Goal: Communication & Community: Answer question/provide support

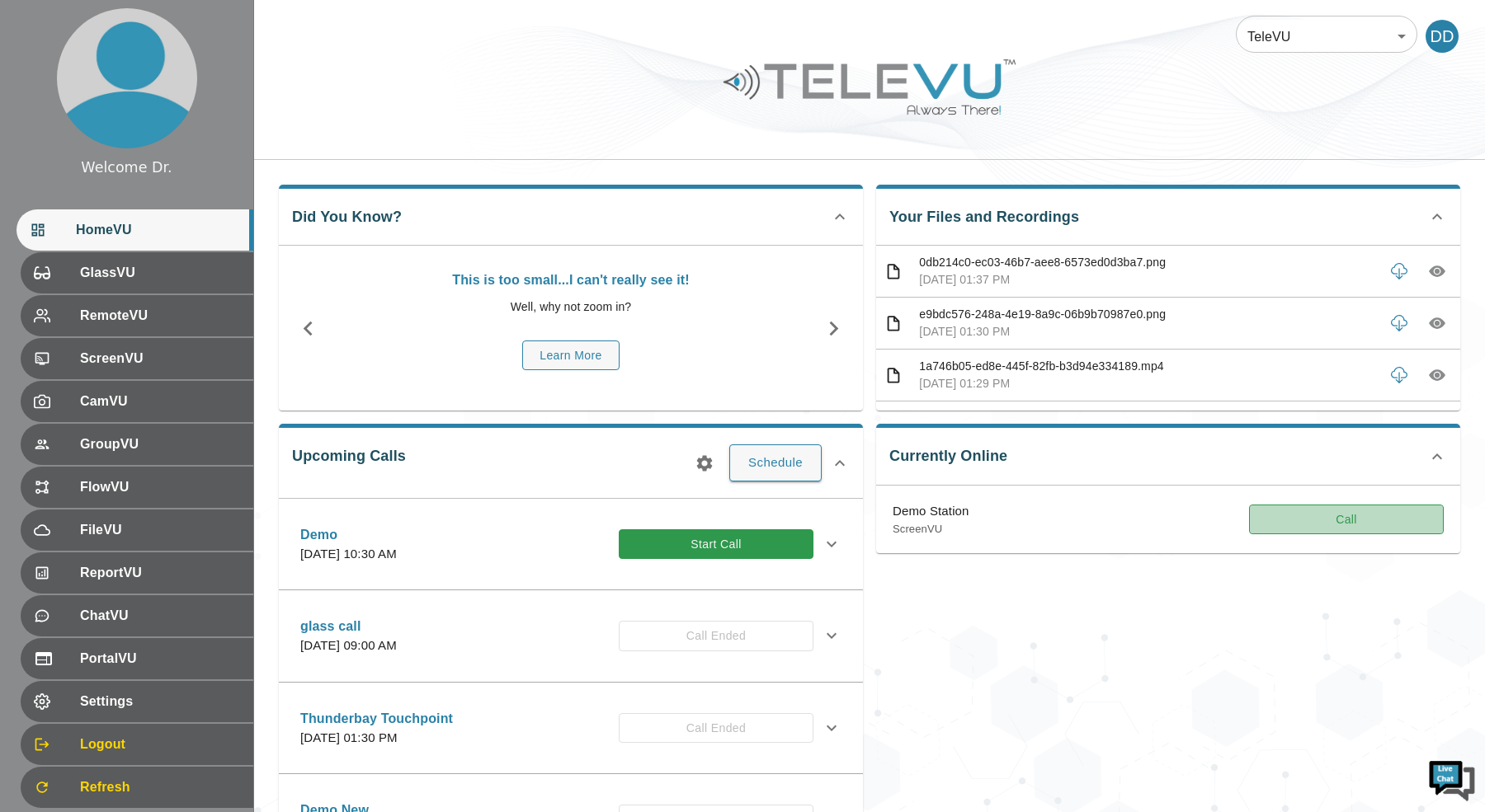
click at [1372, 508] on button "Call" at bounding box center [1347, 520] width 195 height 30
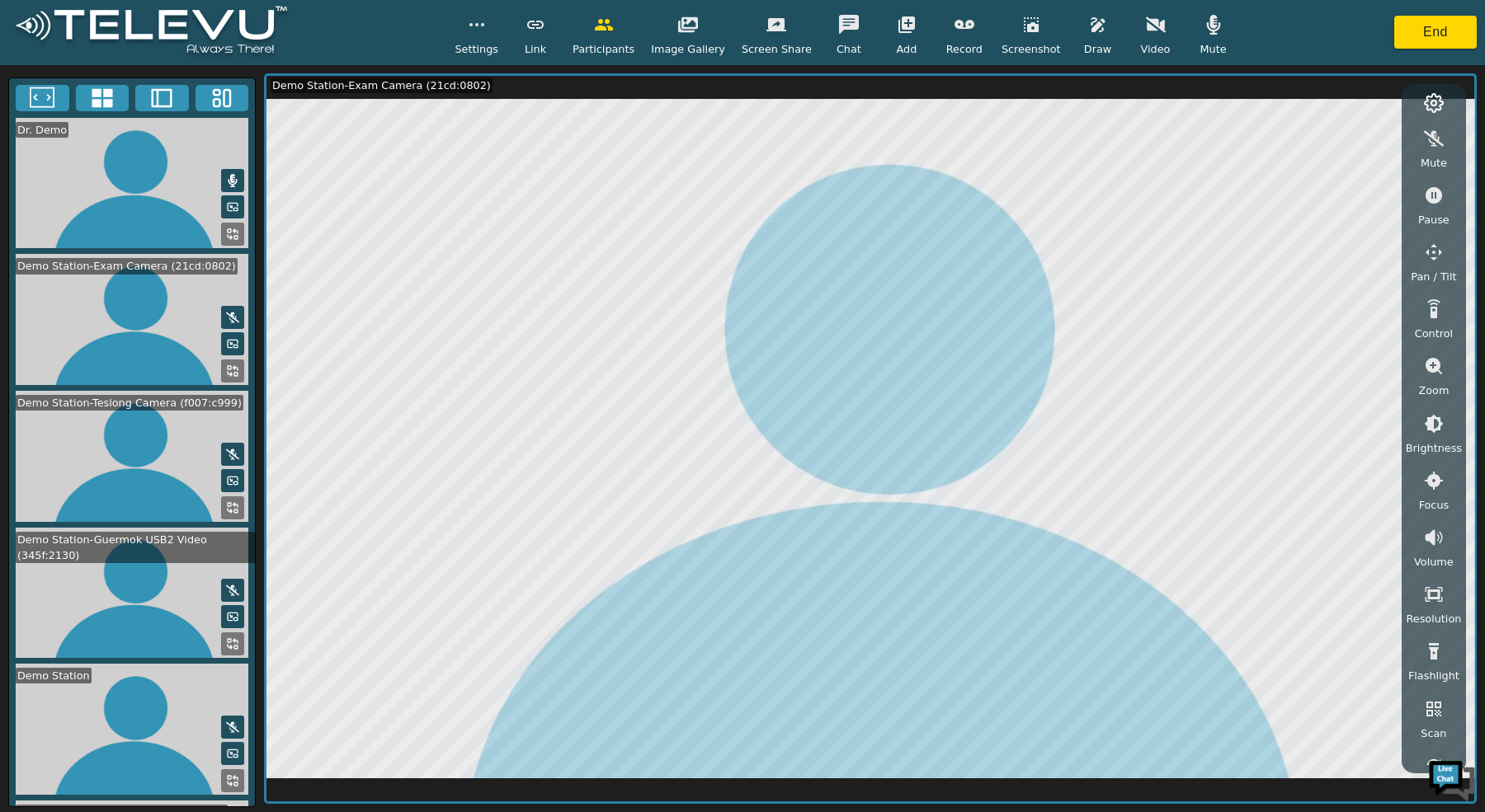
click at [106, 105] on icon at bounding box center [101, 98] width 21 height 19
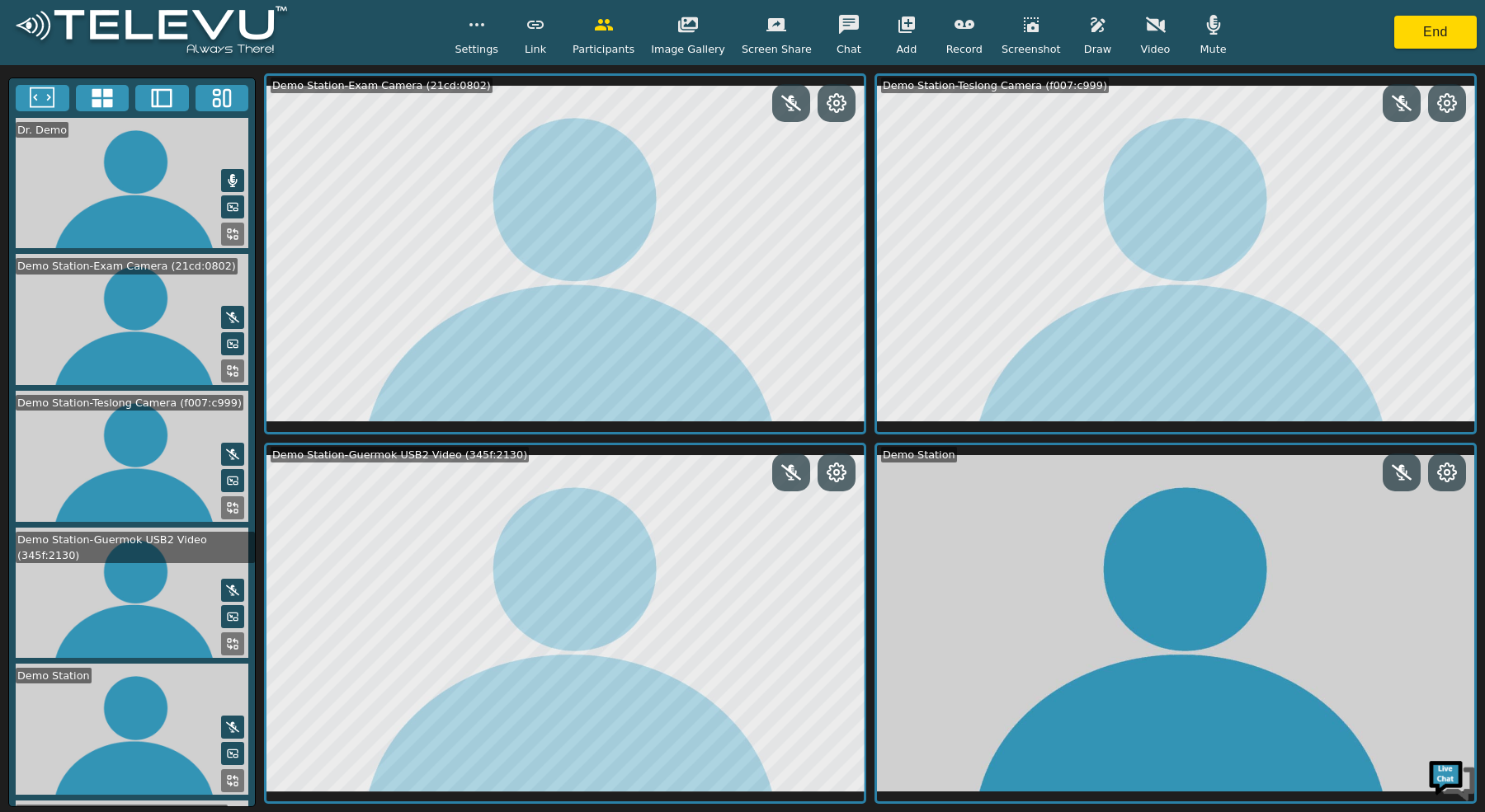
click at [228, 638] on icon at bounding box center [232, 644] width 13 height 13
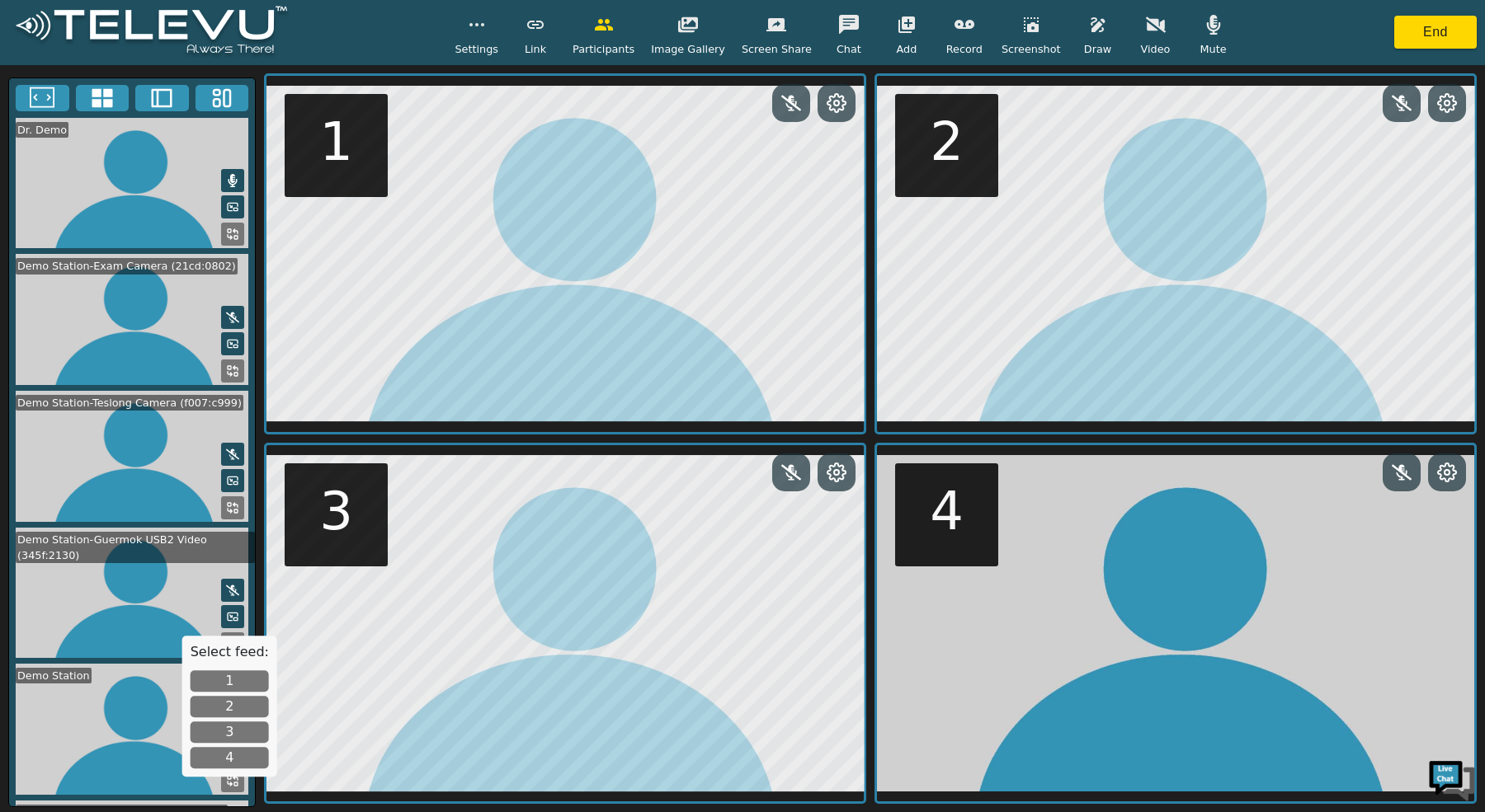
scroll to position [106, 0]
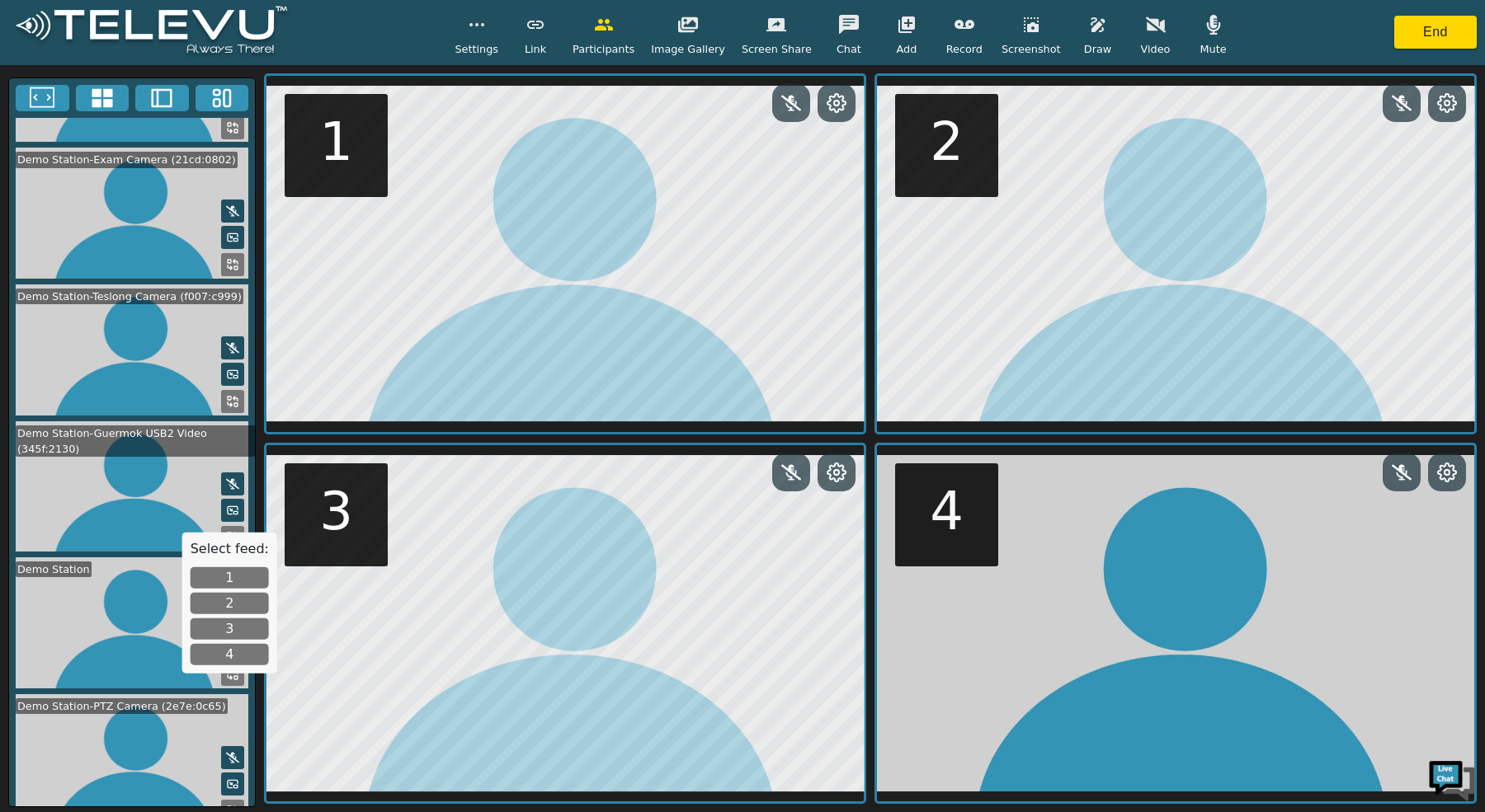
click at [220, 627] on button "3" at bounding box center [230, 629] width 79 height 21
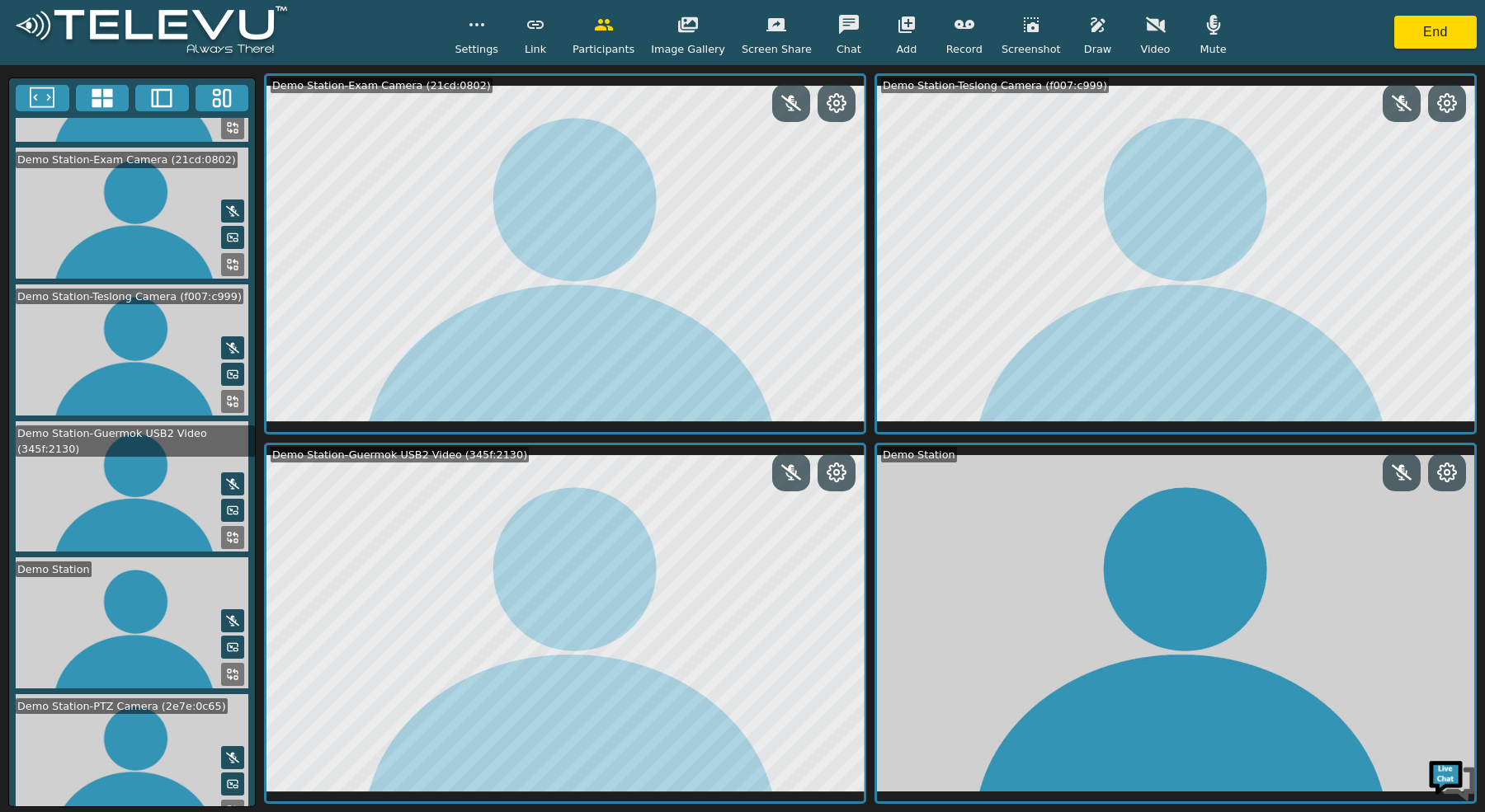
click at [231, 805] on icon at bounding box center [232, 811] width 13 height 13
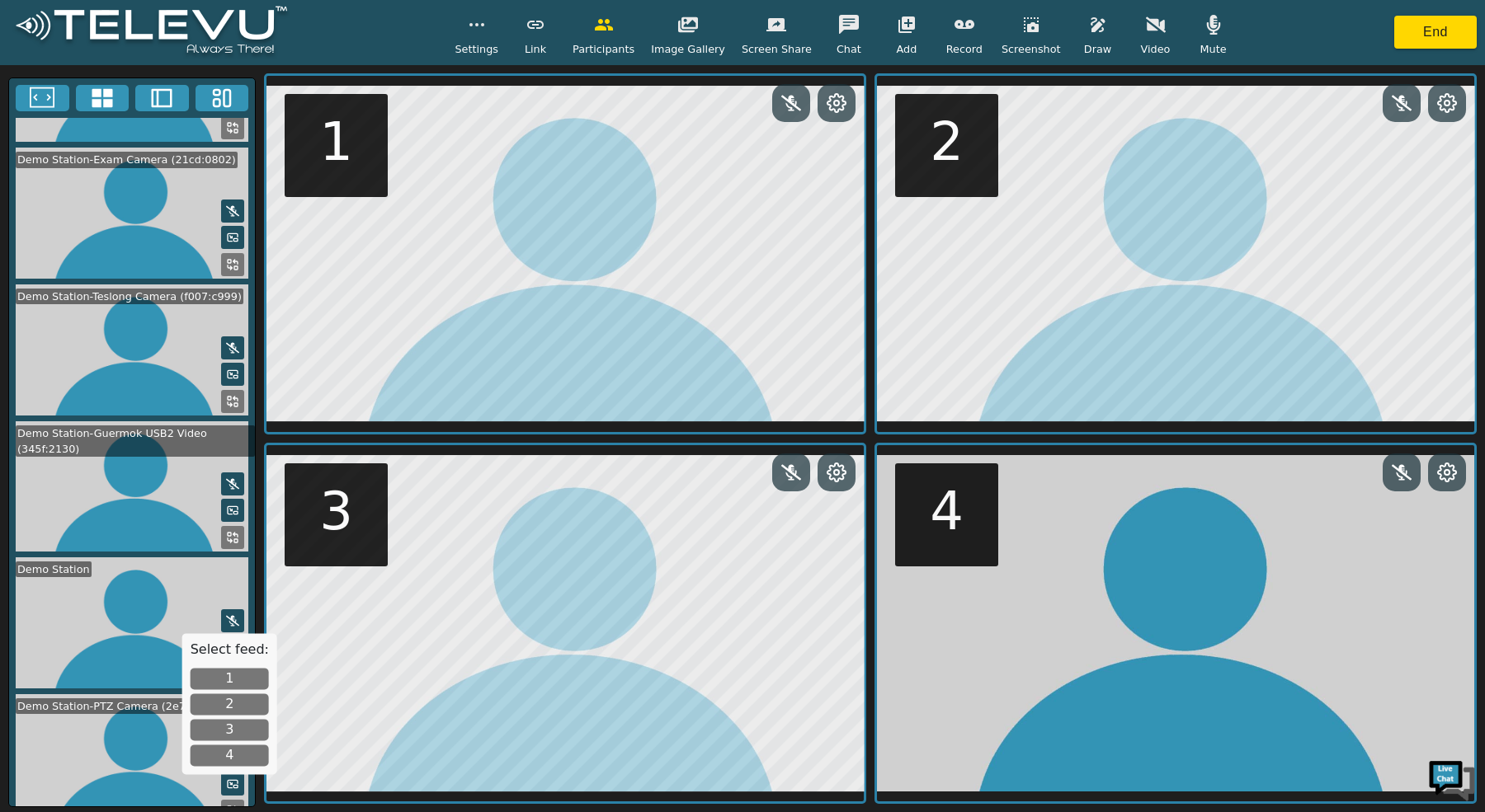
click at [246, 724] on button "3" at bounding box center [230, 730] width 79 height 21
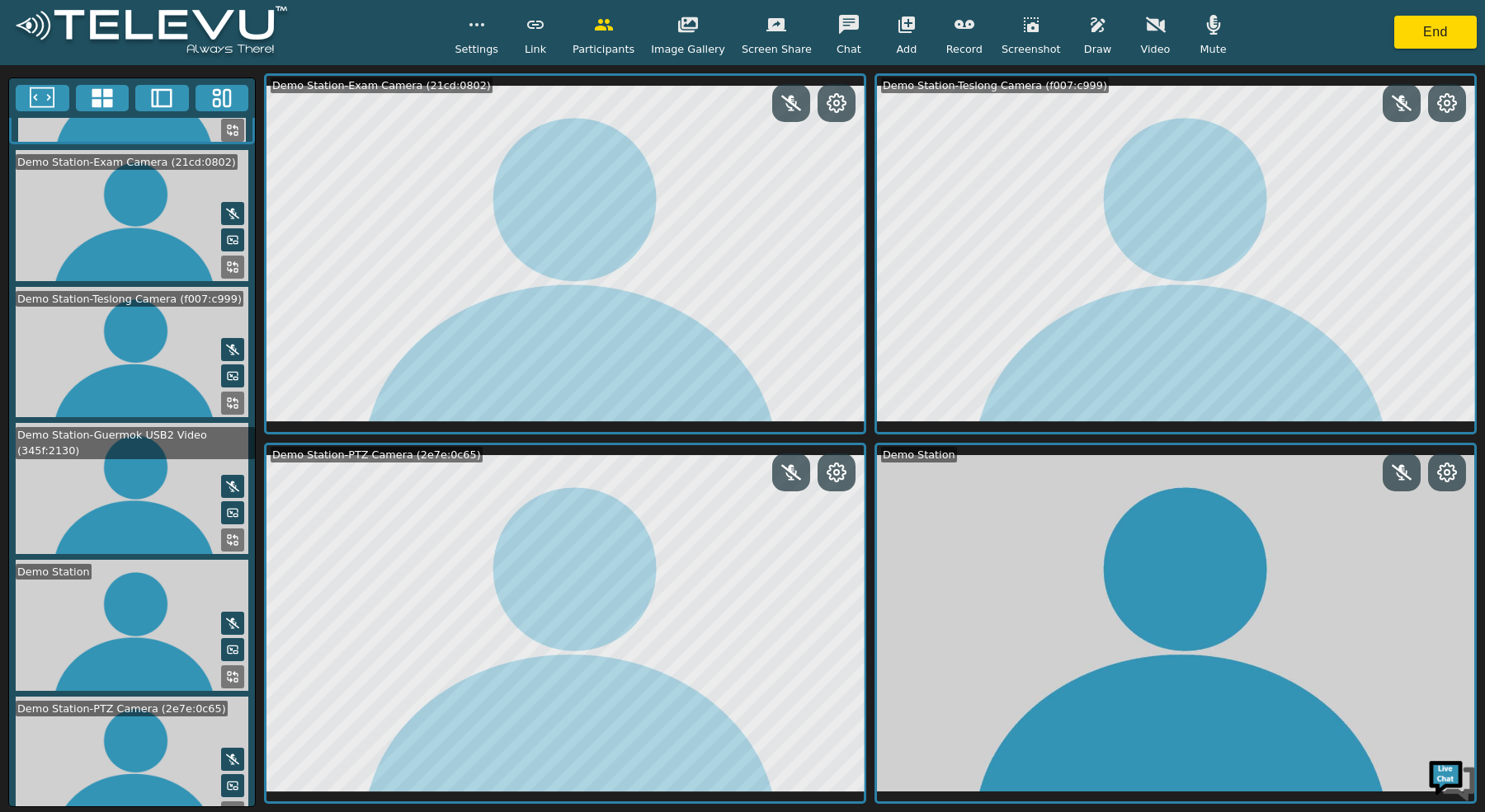
scroll to position [108, 0]
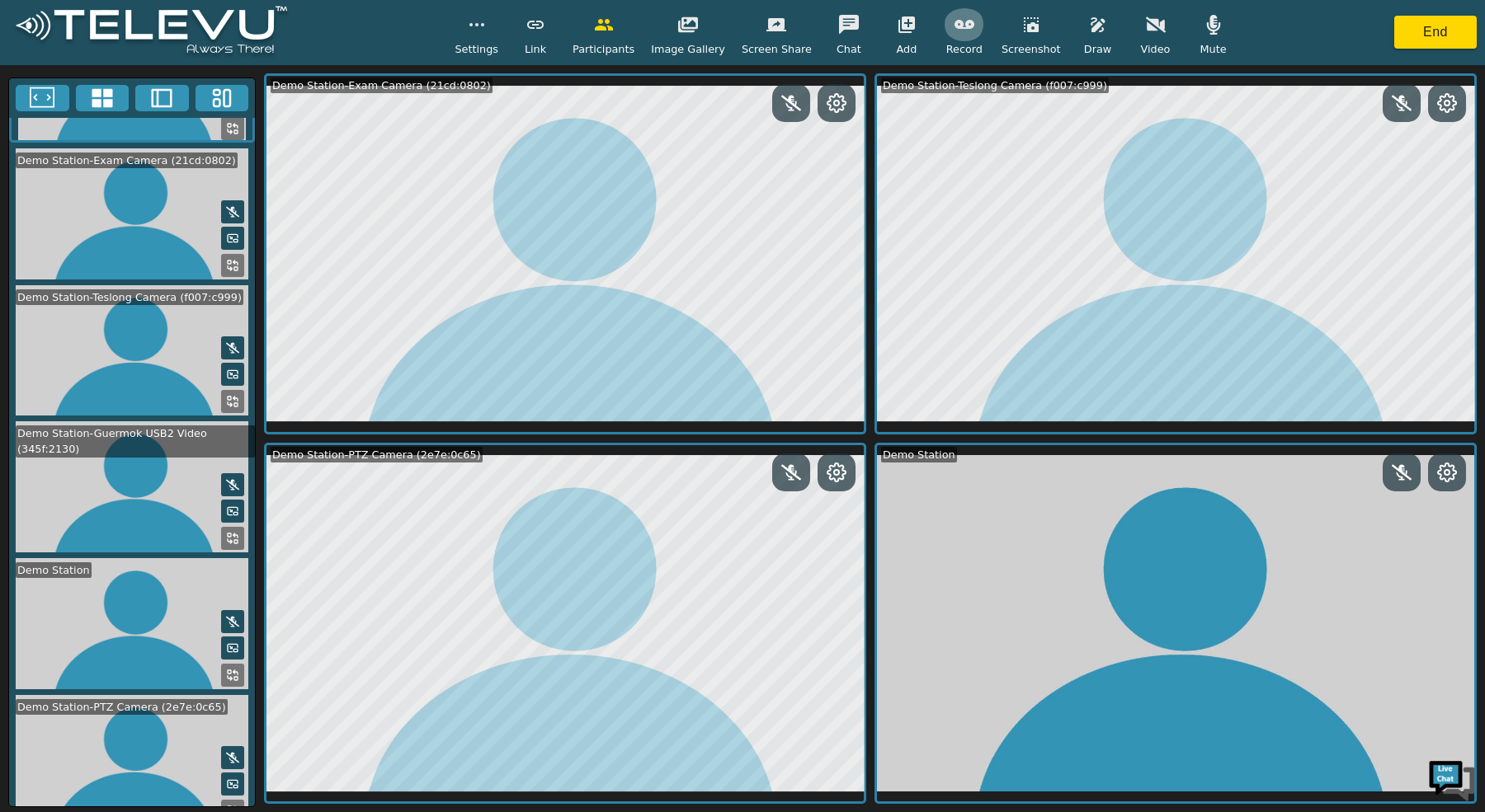
click at [961, 35] on button "button" at bounding box center [964, 24] width 41 height 33
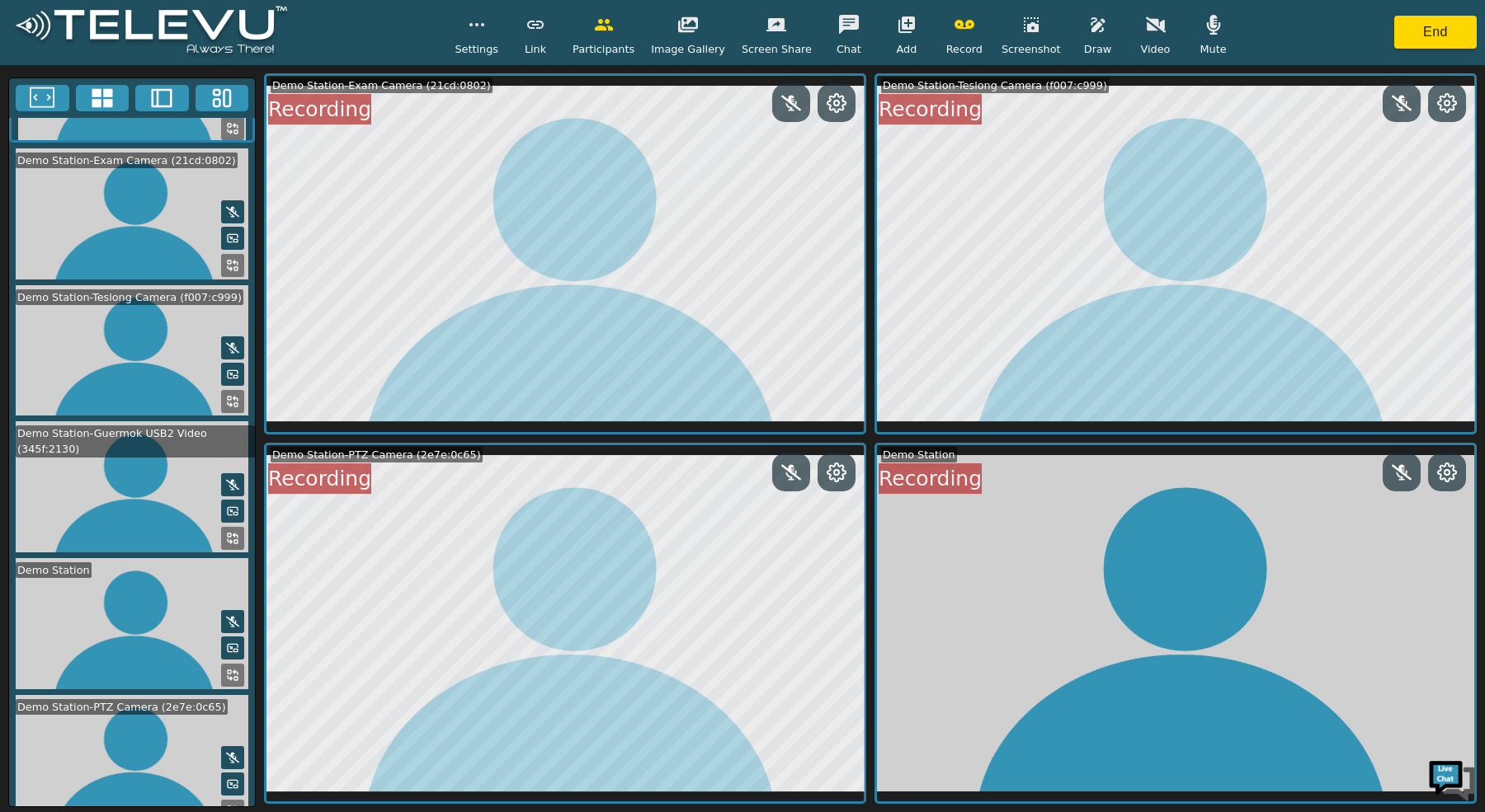
click at [221, 96] on icon at bounding box center [222, 98] width 25 height 25
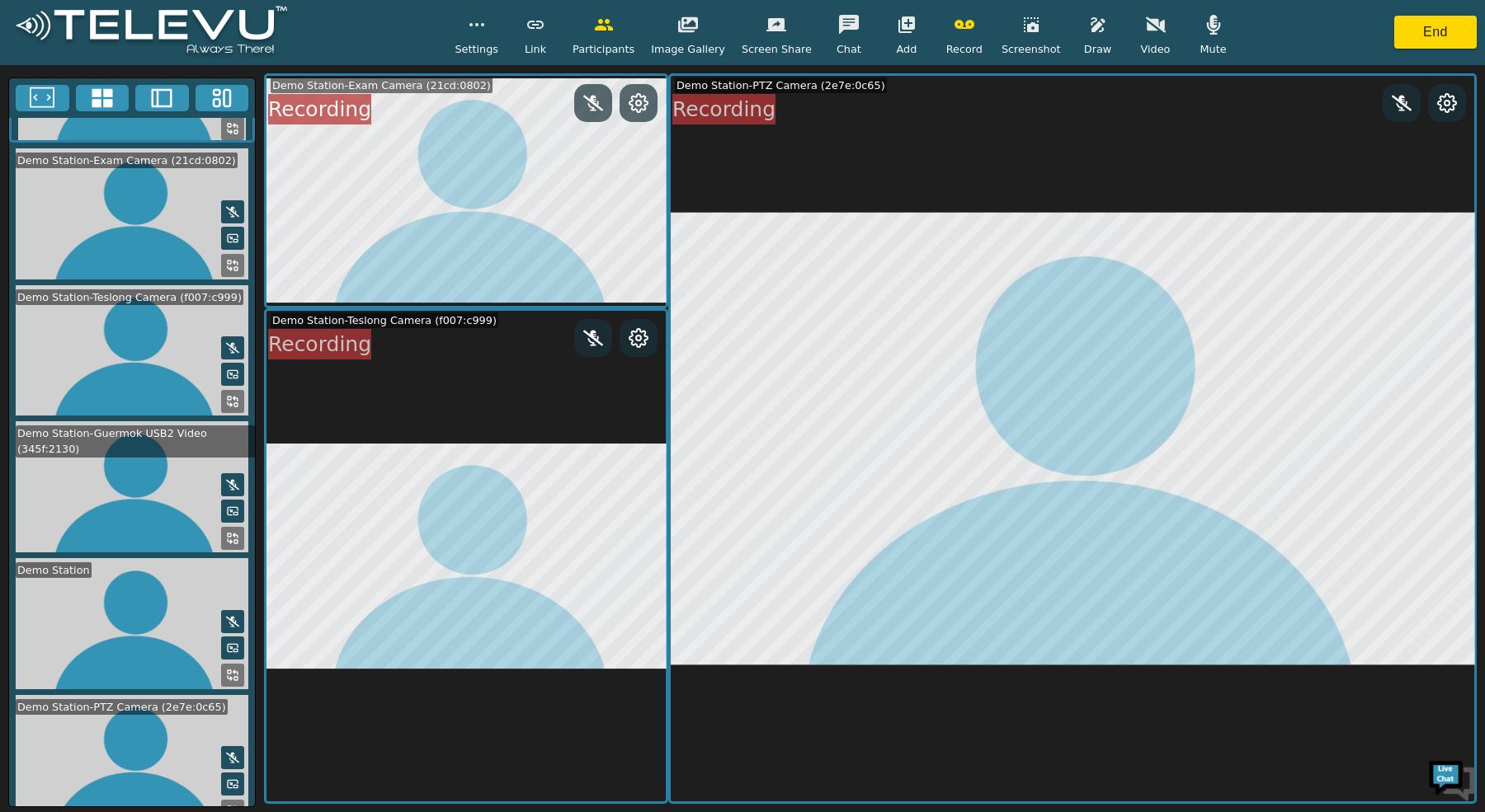
click at [49, 100] on icon at bounding box center [42, 98] width 25 height 25
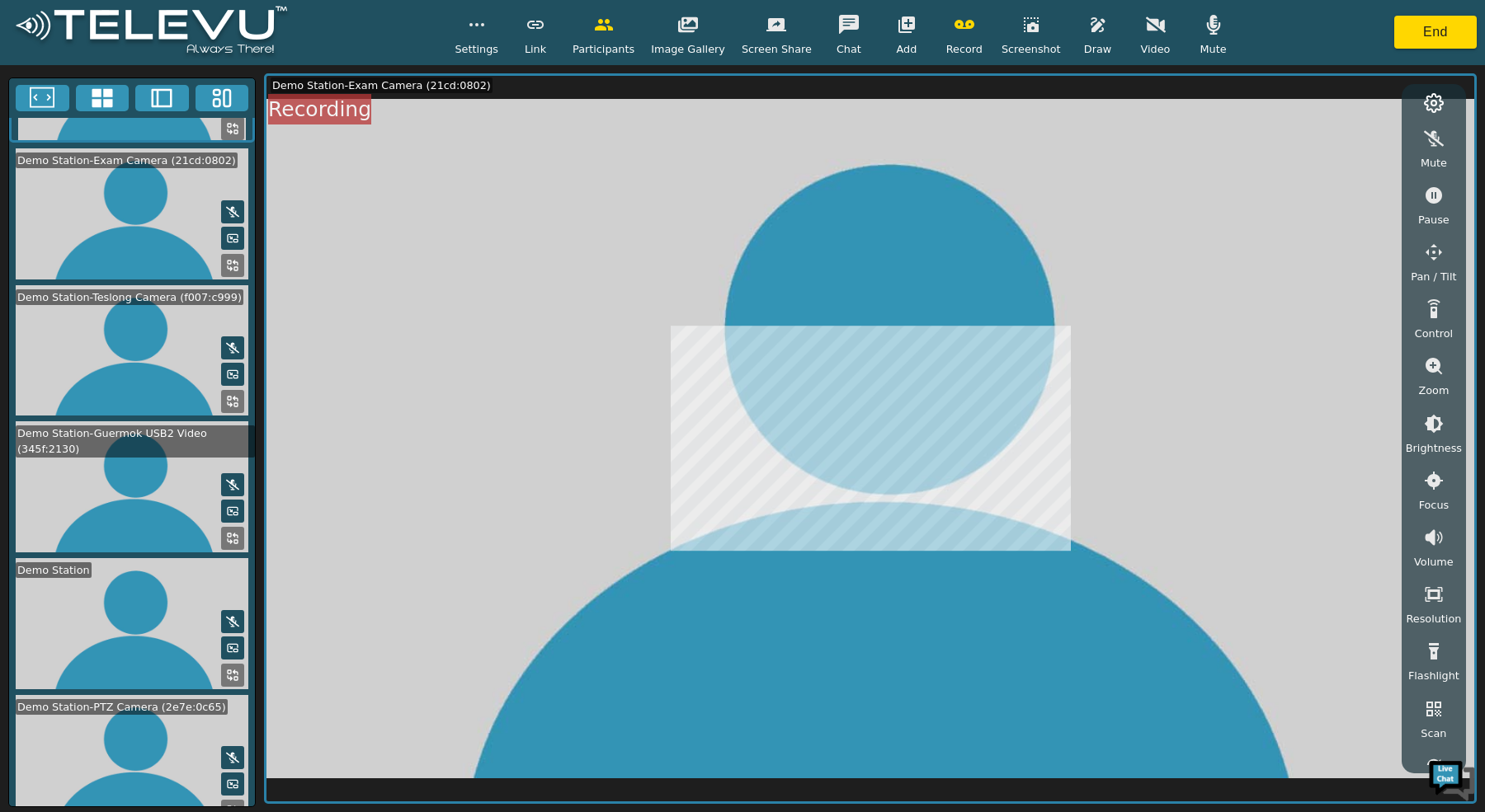
click at [233, 397] on icon at bounding box center [235, 398] width 4 height 4
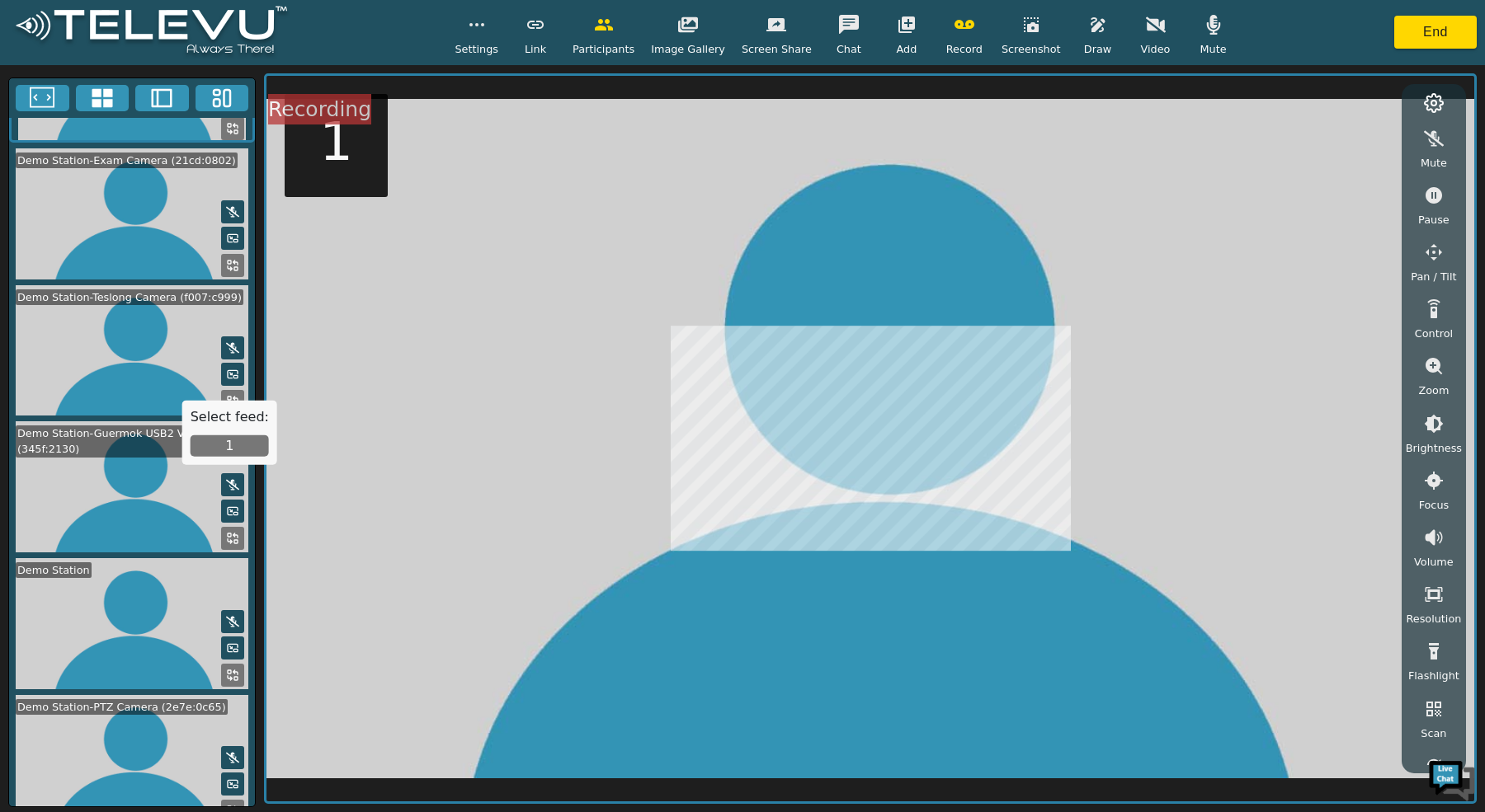
click at [223, 439] on button "1" at bounding box center [230, 446] width 79 height 21
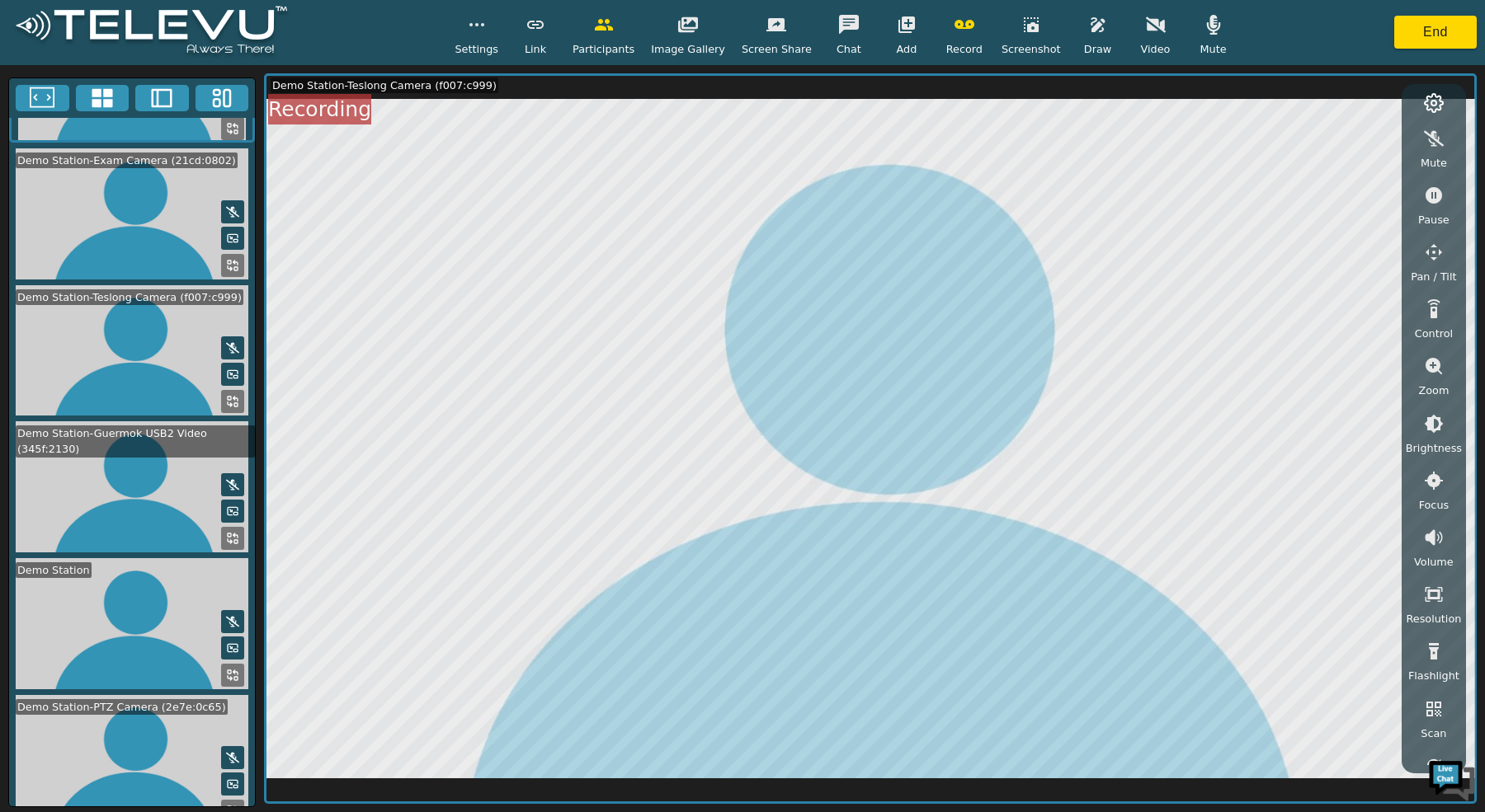
click at [96, 109] on icon at bounding box center [103, 98] width 25 height 25
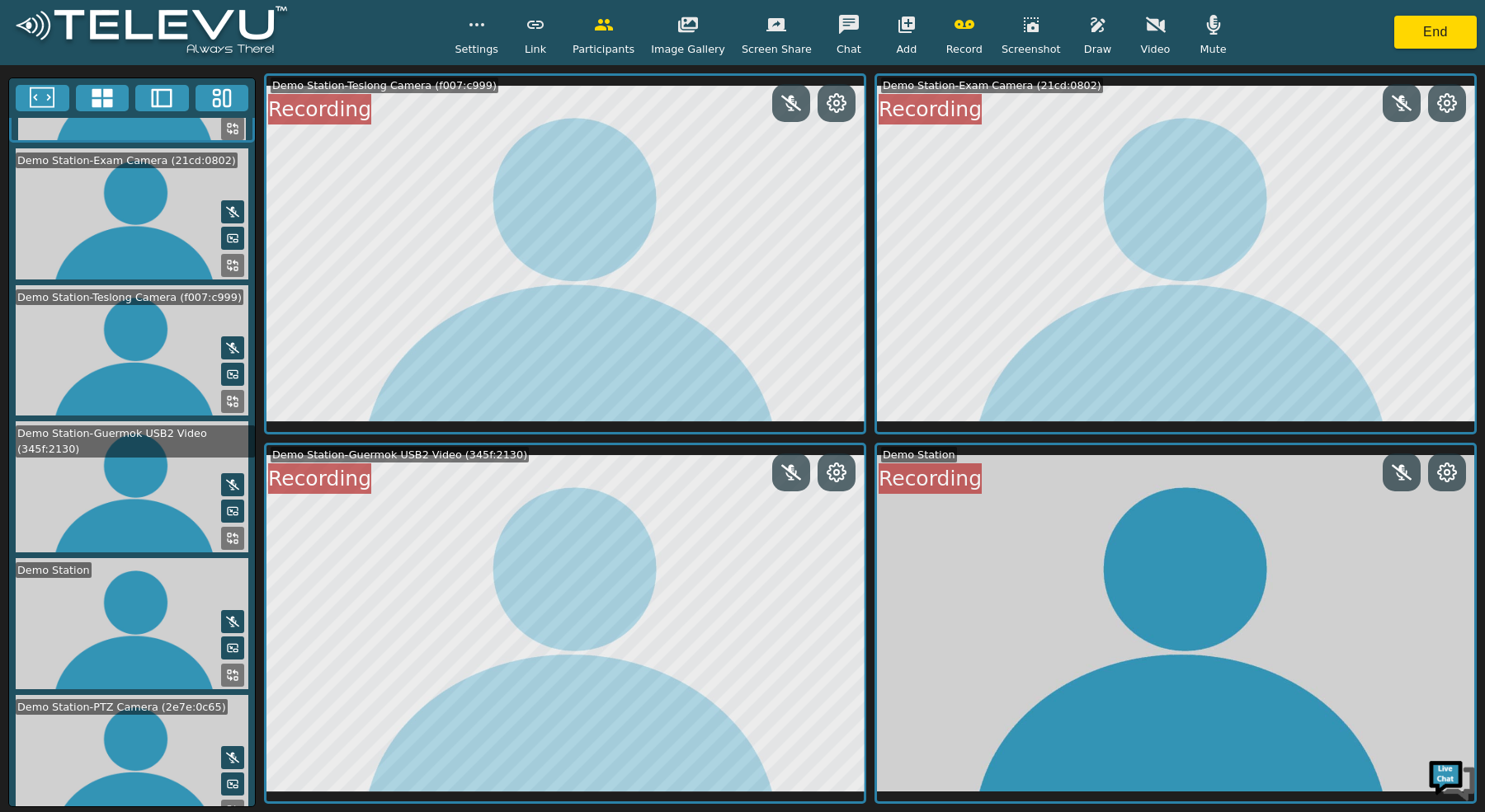
click at [221, 799] on button at bounding box center [232, 811] width 23 height 23
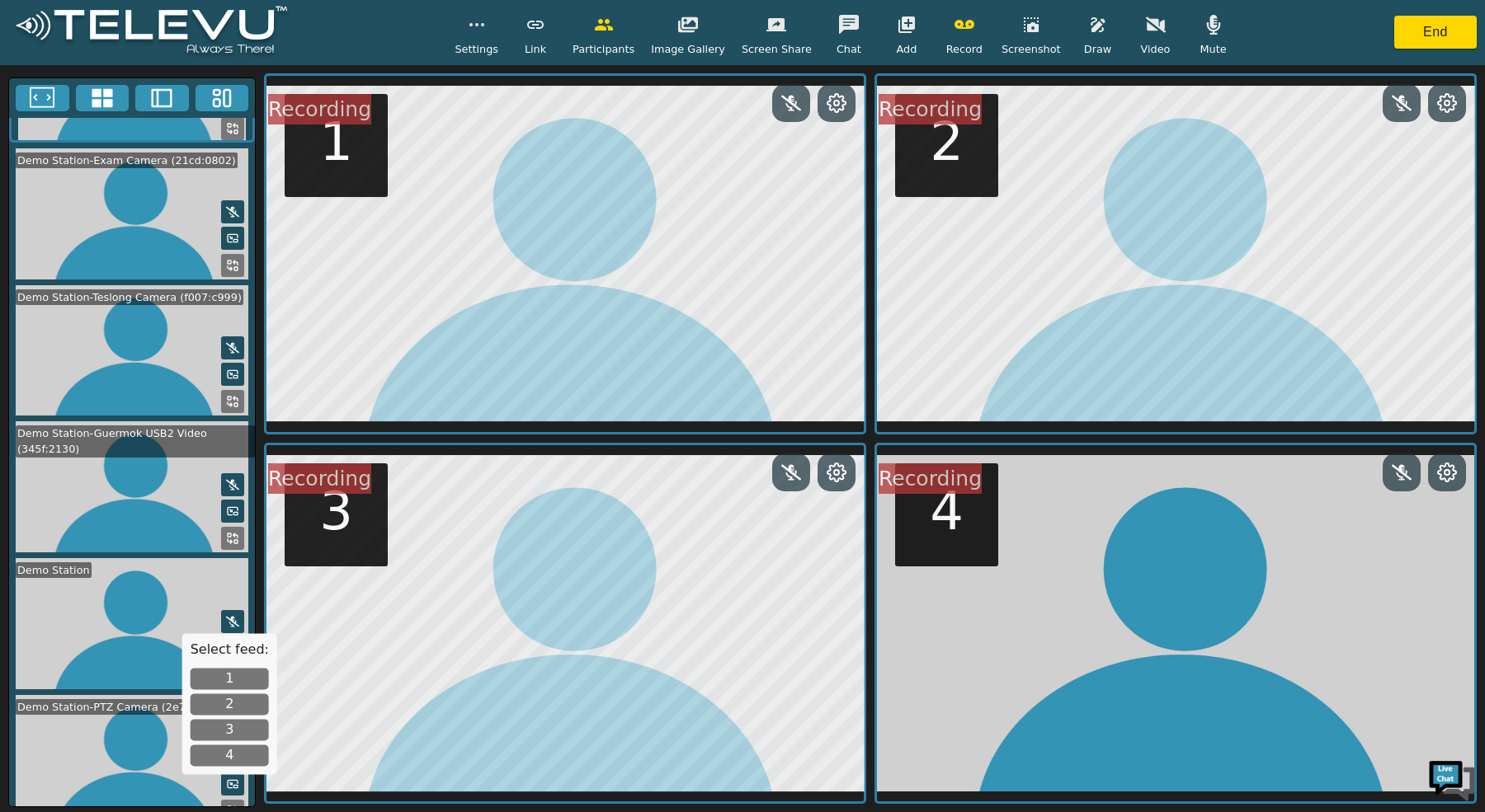
click at [232, 722] on button "3" at bounding box center [230, 730] width 79 height 21
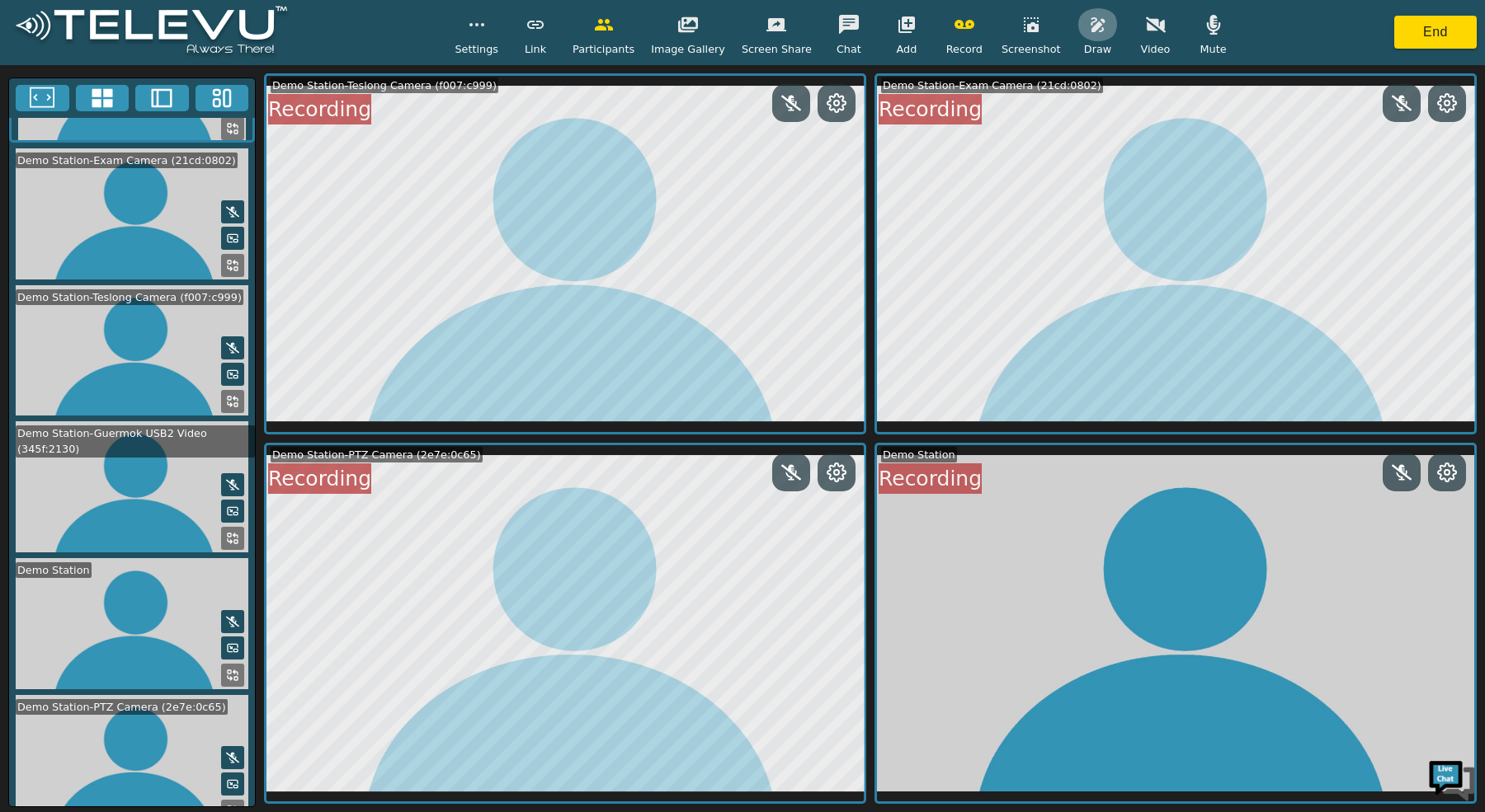
click at [1091, 20] on icon "button" at bounding box center [1097, 24] width 14 height 15
click at [1196, 101] on icon "button" at bounding box center [1201, 102] width 20 height 15
click at [1031, 28] on icon "button" at bounding box center [1031, 25] width 20 height 20
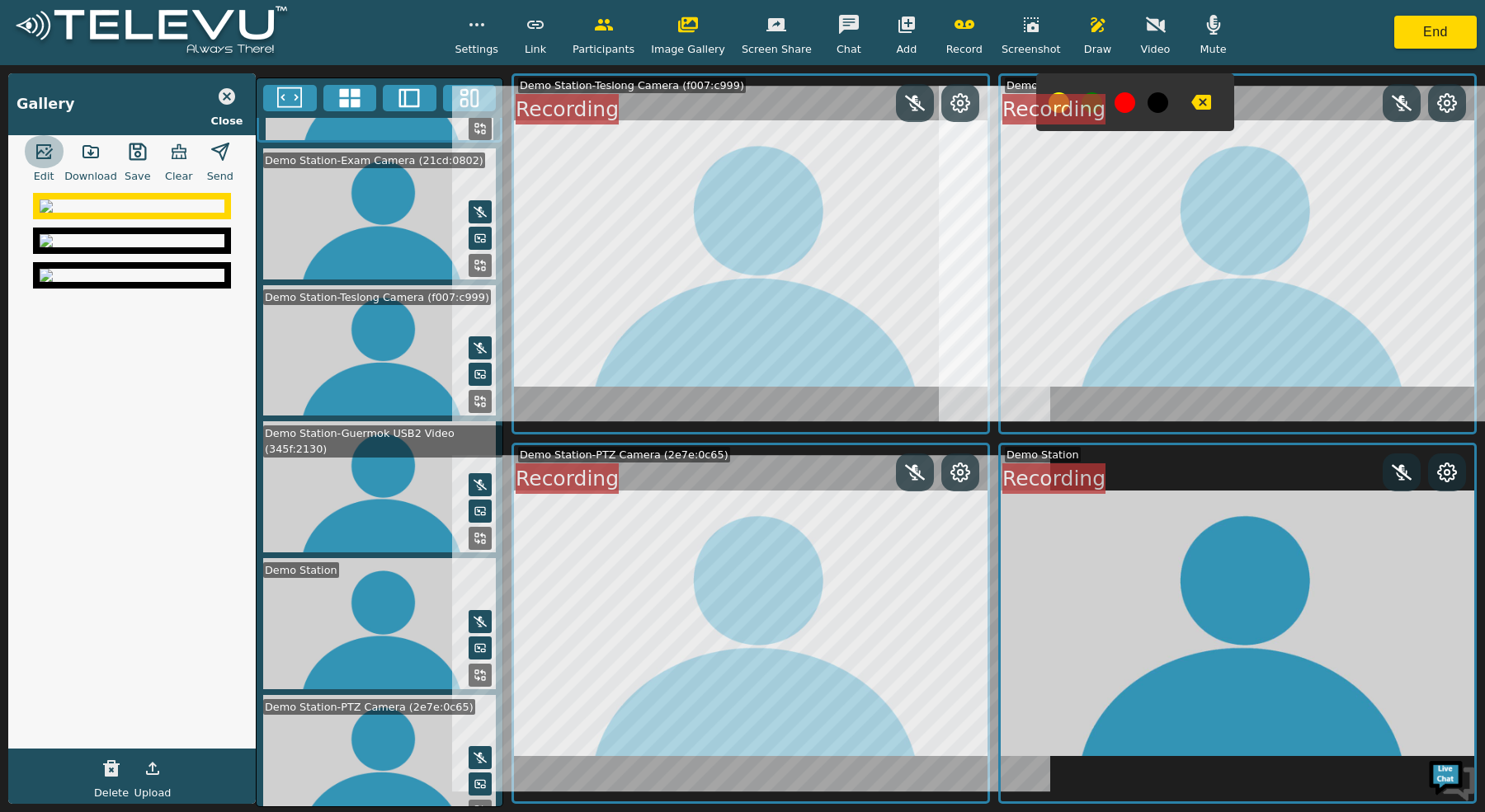
click at [43, 155] on icon "button" at bounding box center [44, 152] width 20 height 20
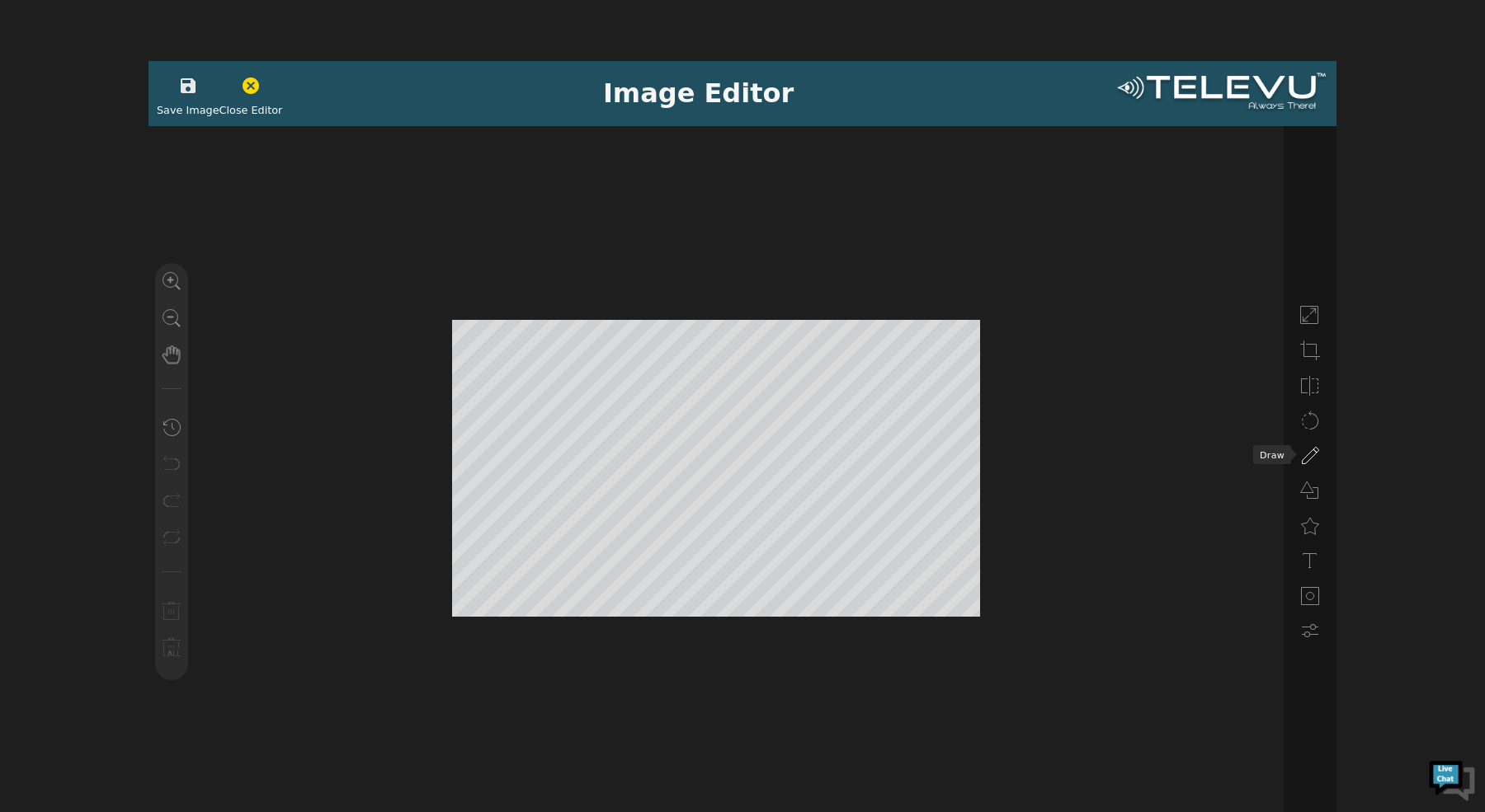
click at [1309, 456] on icon at bounding box center [1310, 456] width 20 height 20
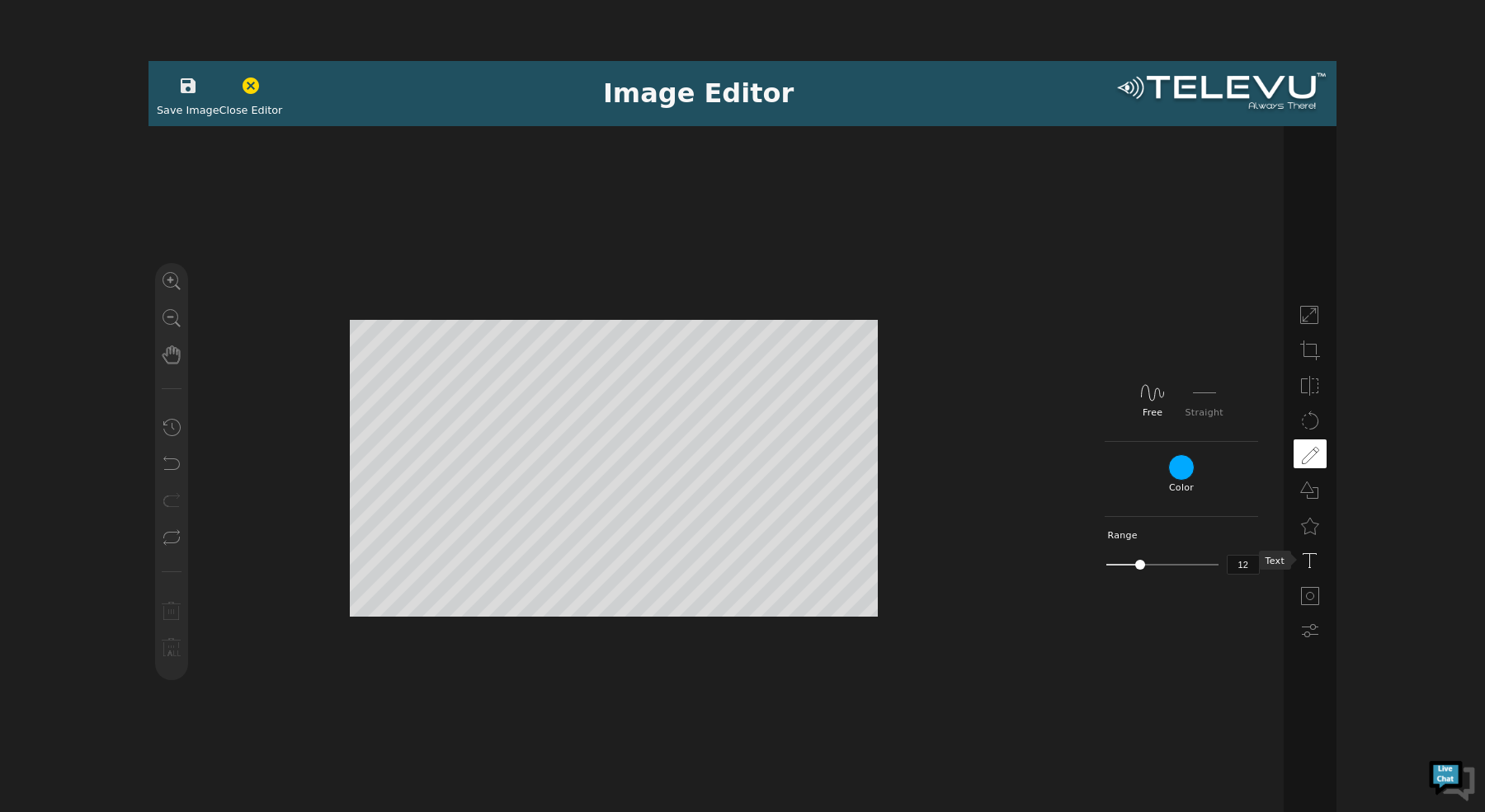
click at [1305, 571] on icon at bounding box center [1310, 561] width 20 height 20
type textarea "Lesio 1"
click at [187, 87] on icon "button" at bounding box center [188, 86] width 15 height 15
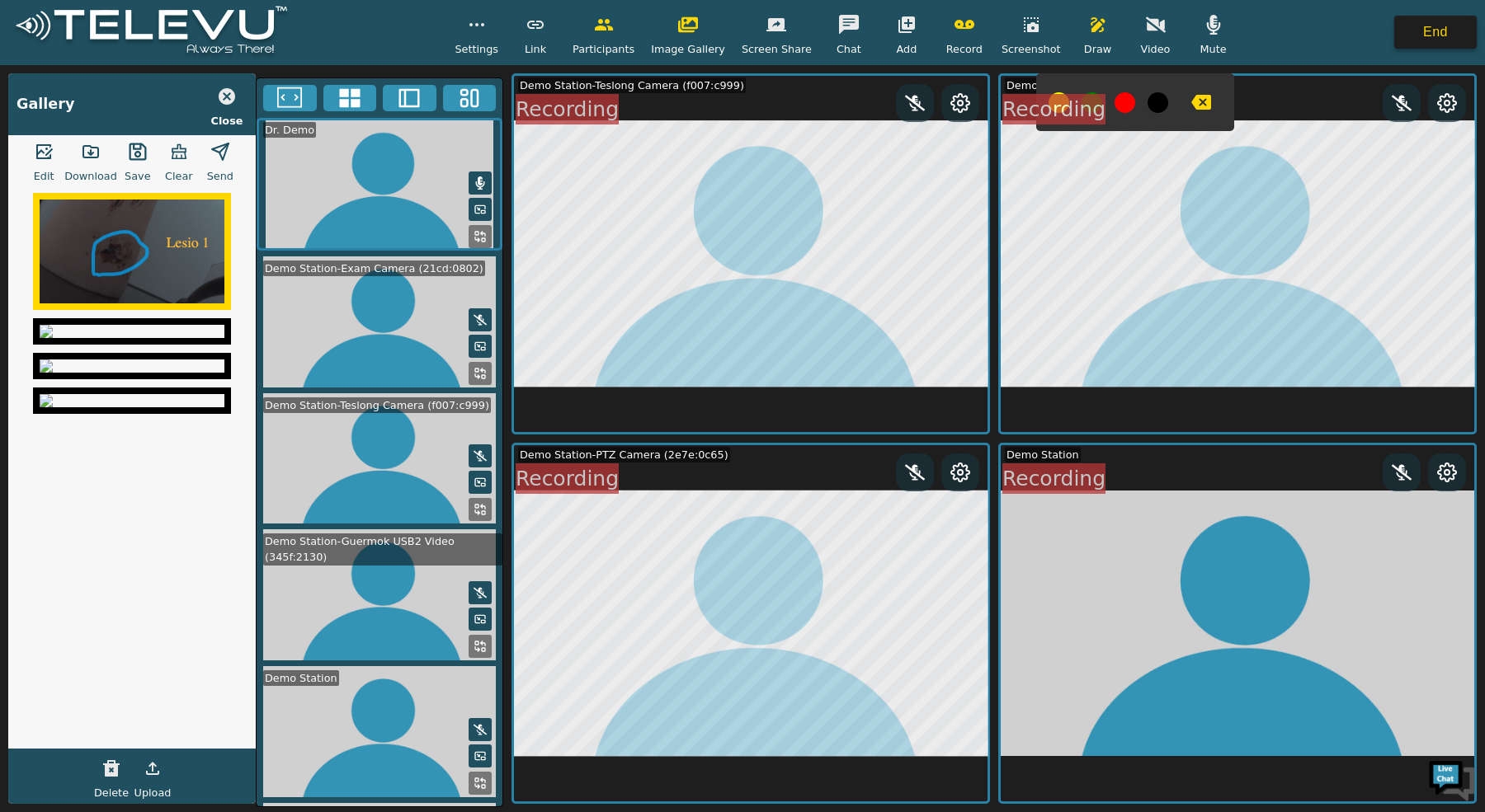
click at [1443, 44] on button "End" at bounding box center [1435, 32] width 82 height 33
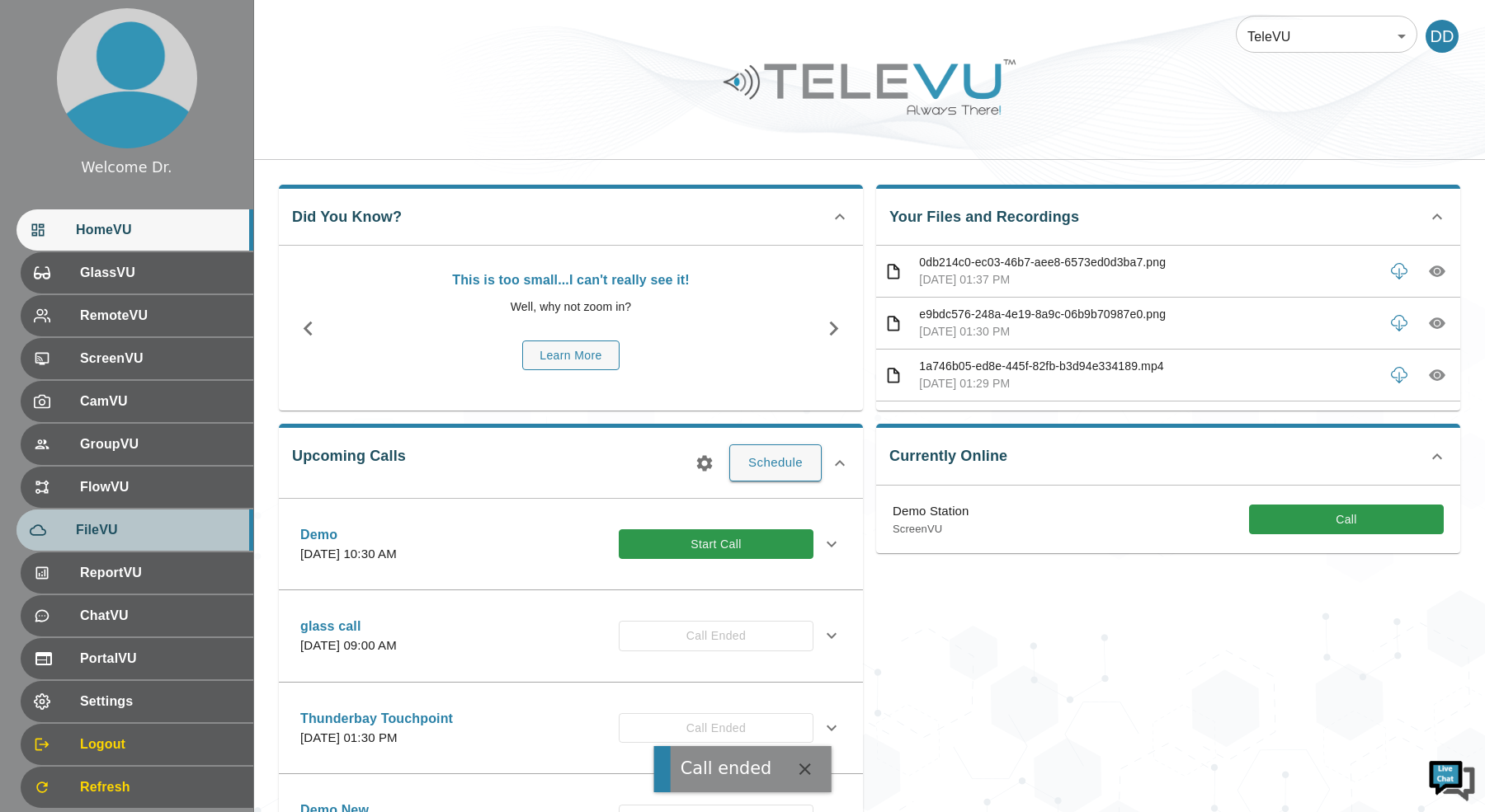
click at [189, 531] on span "FileVU" at bounding box center [158, 530] width 164 height 20
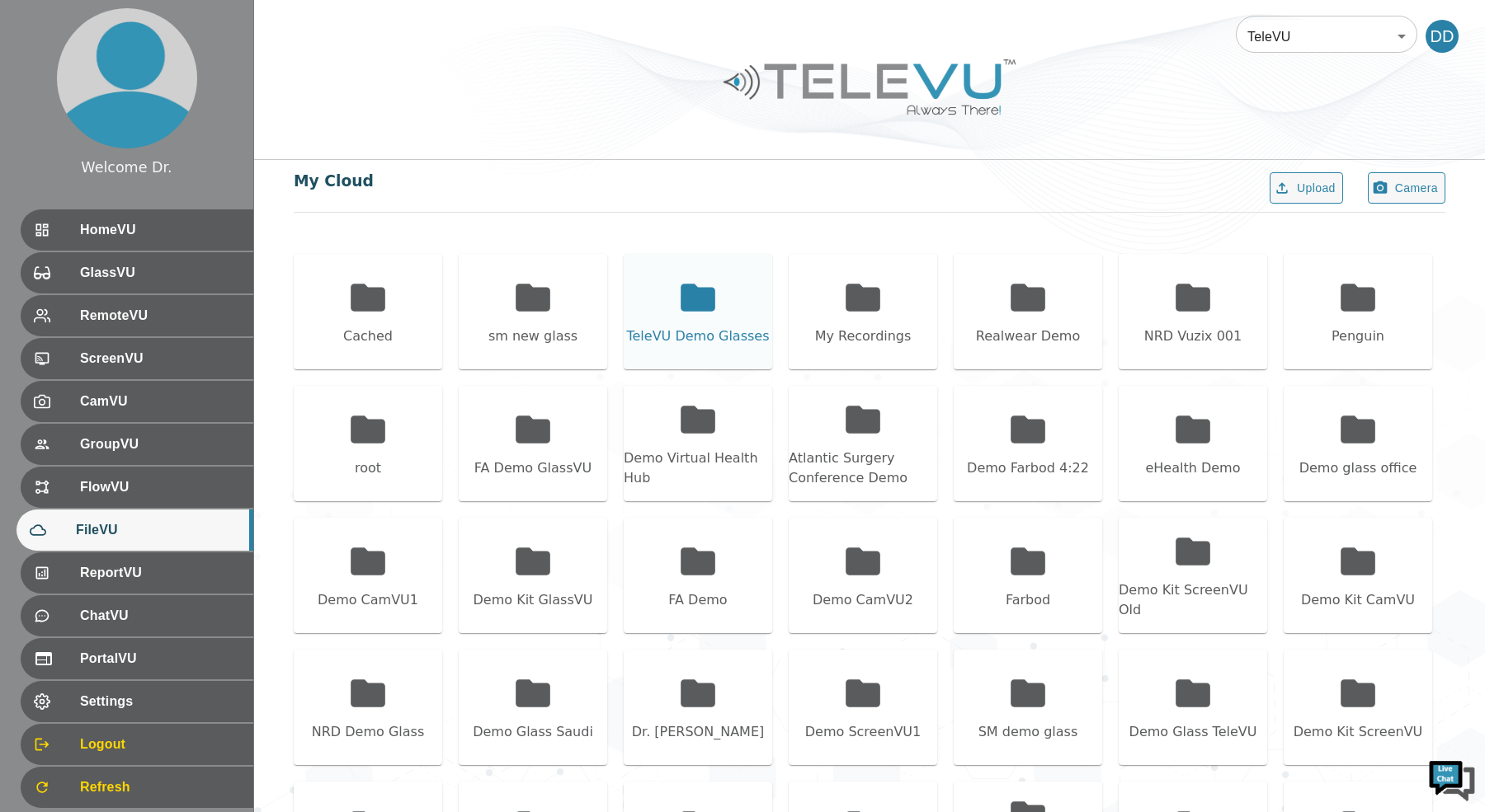
click at [714, 297] on icon at bounding box center [698, 297] width 35 height 27
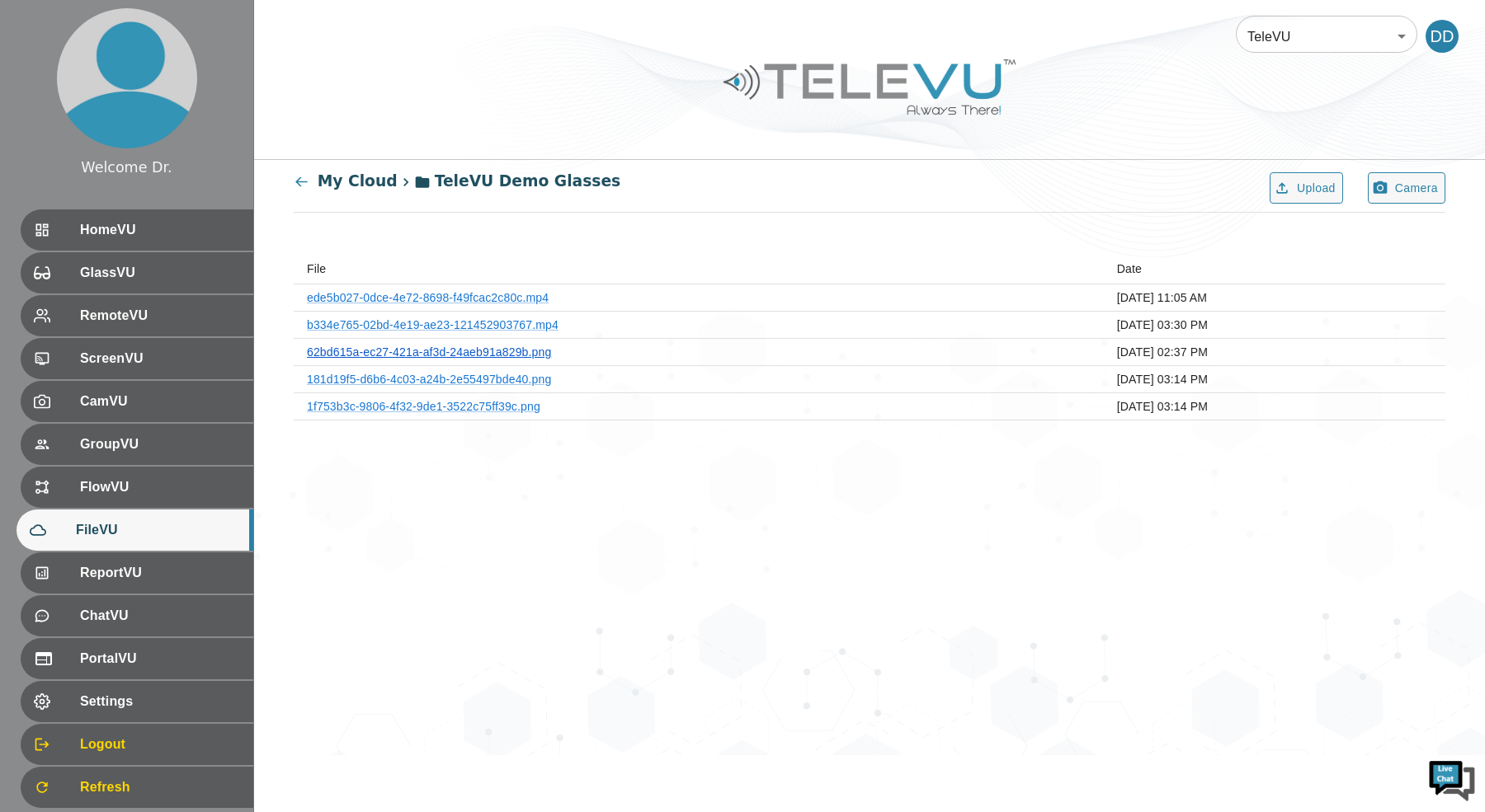
click at [510, 349] on link "62bd615a-ec27-421a-af3d-24aeb91a829b.png" at bounding box center [428, 352] width 244 height 13
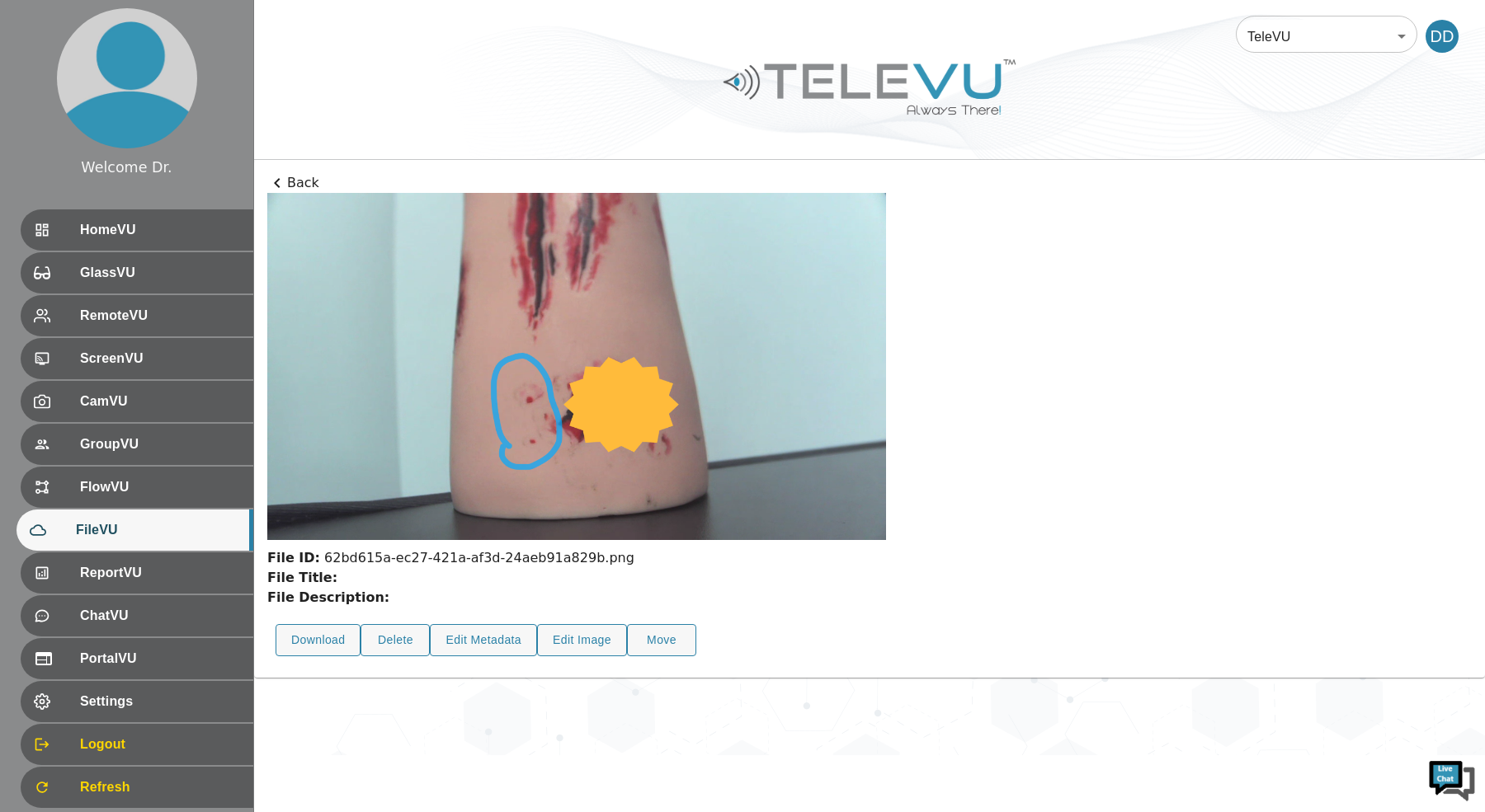
click at [300, 176] on p "Back" at bounding box center [869, 183] width 1204 height 20
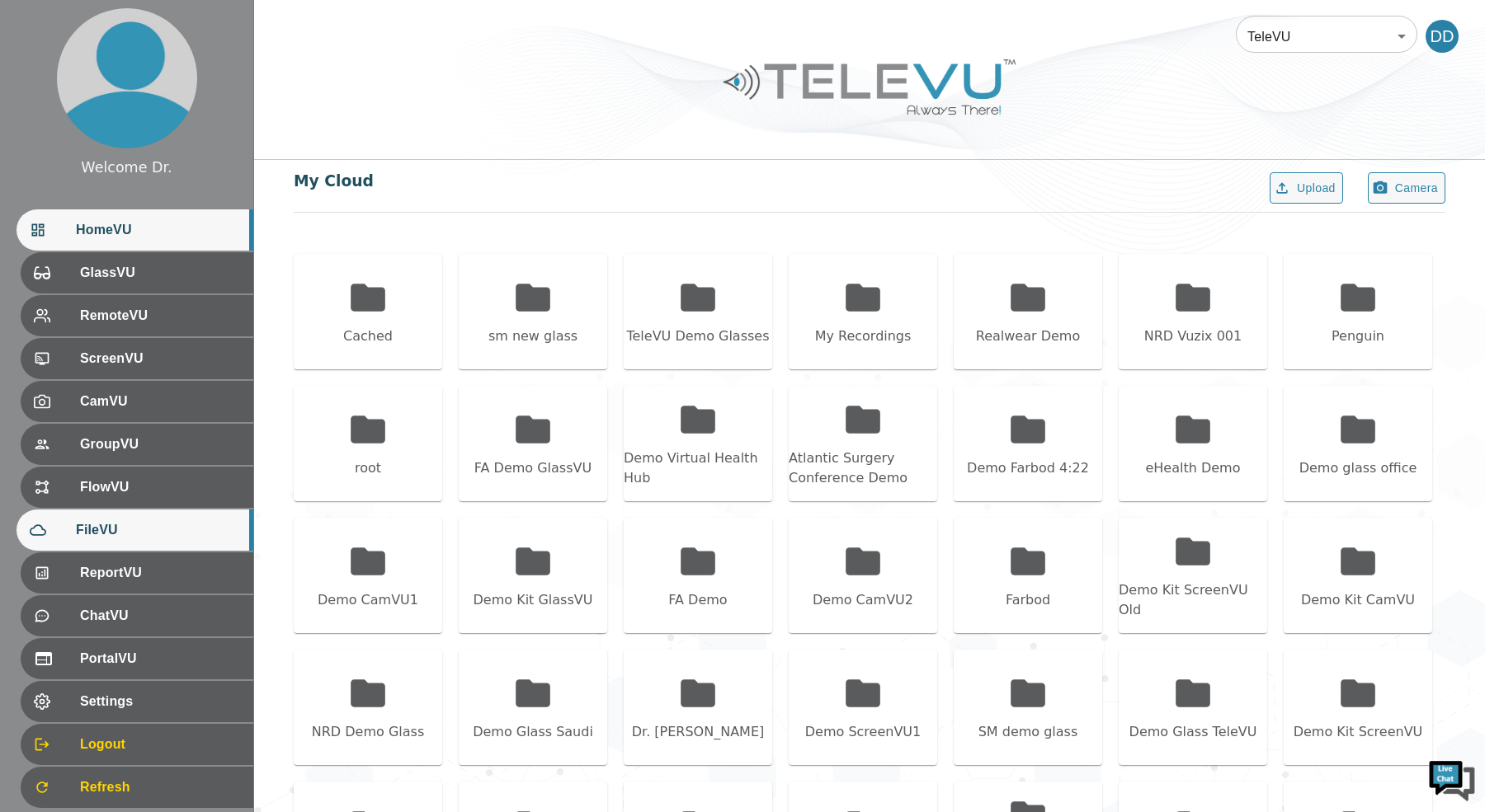
click at [177, 237] on span "HomeVU" at bounding box center [158, 230] width 164 height 20
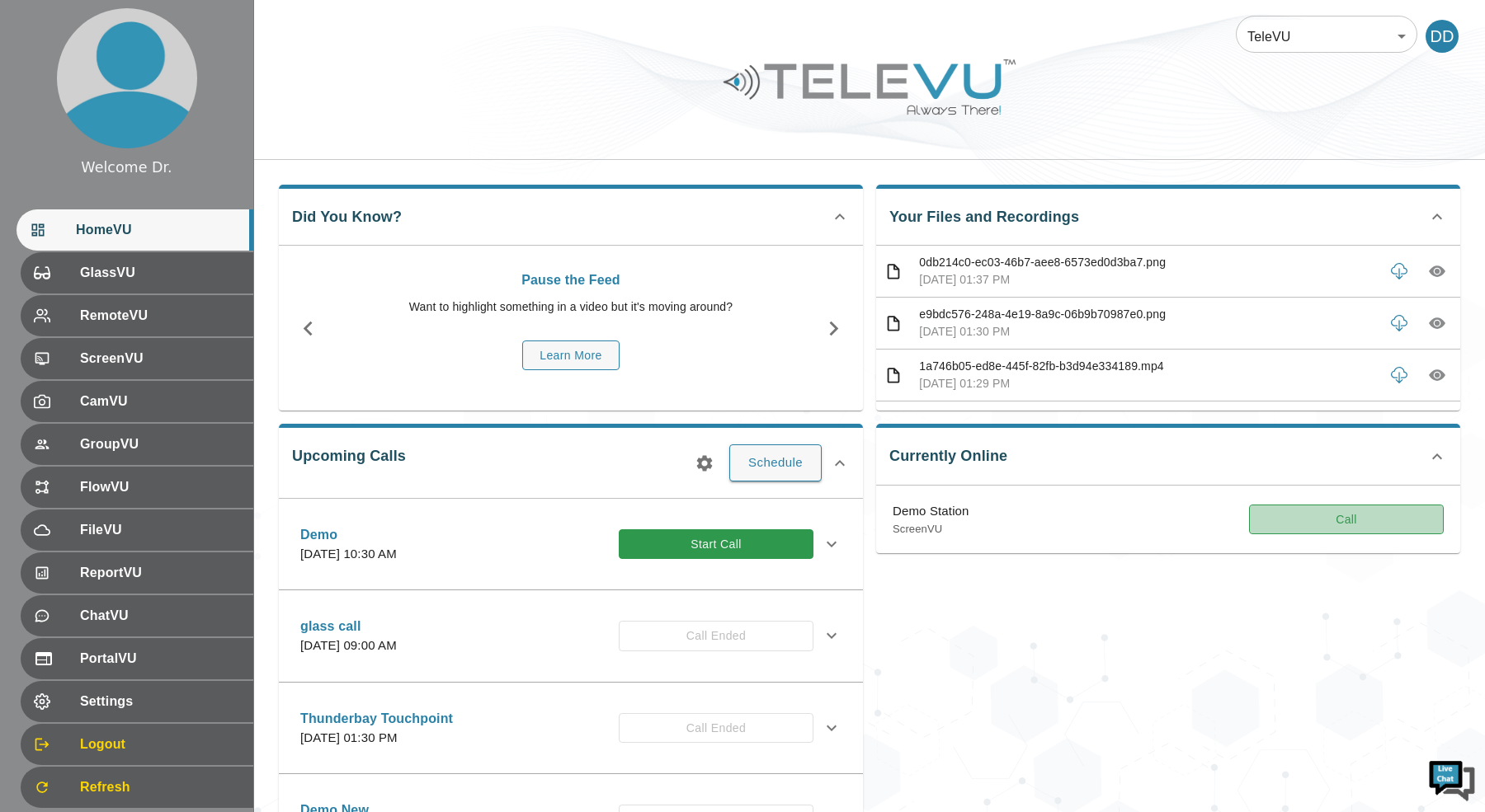
click at [1280, 516] on button "Call" at bounding box center [1347, 520] width 195 height 30
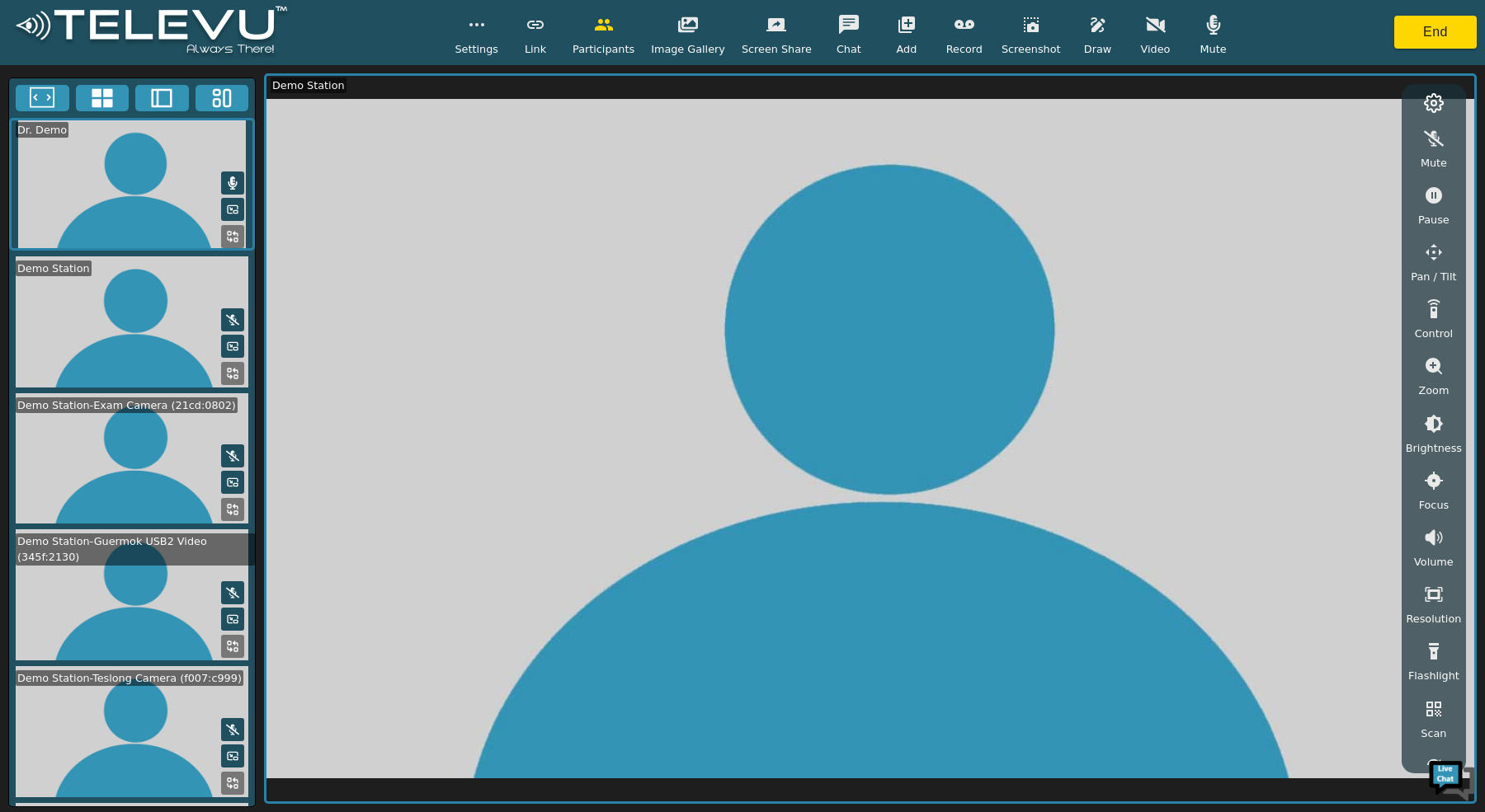
click at [110, 96] on icon at bounding box center [103, 98] width 25 height 25
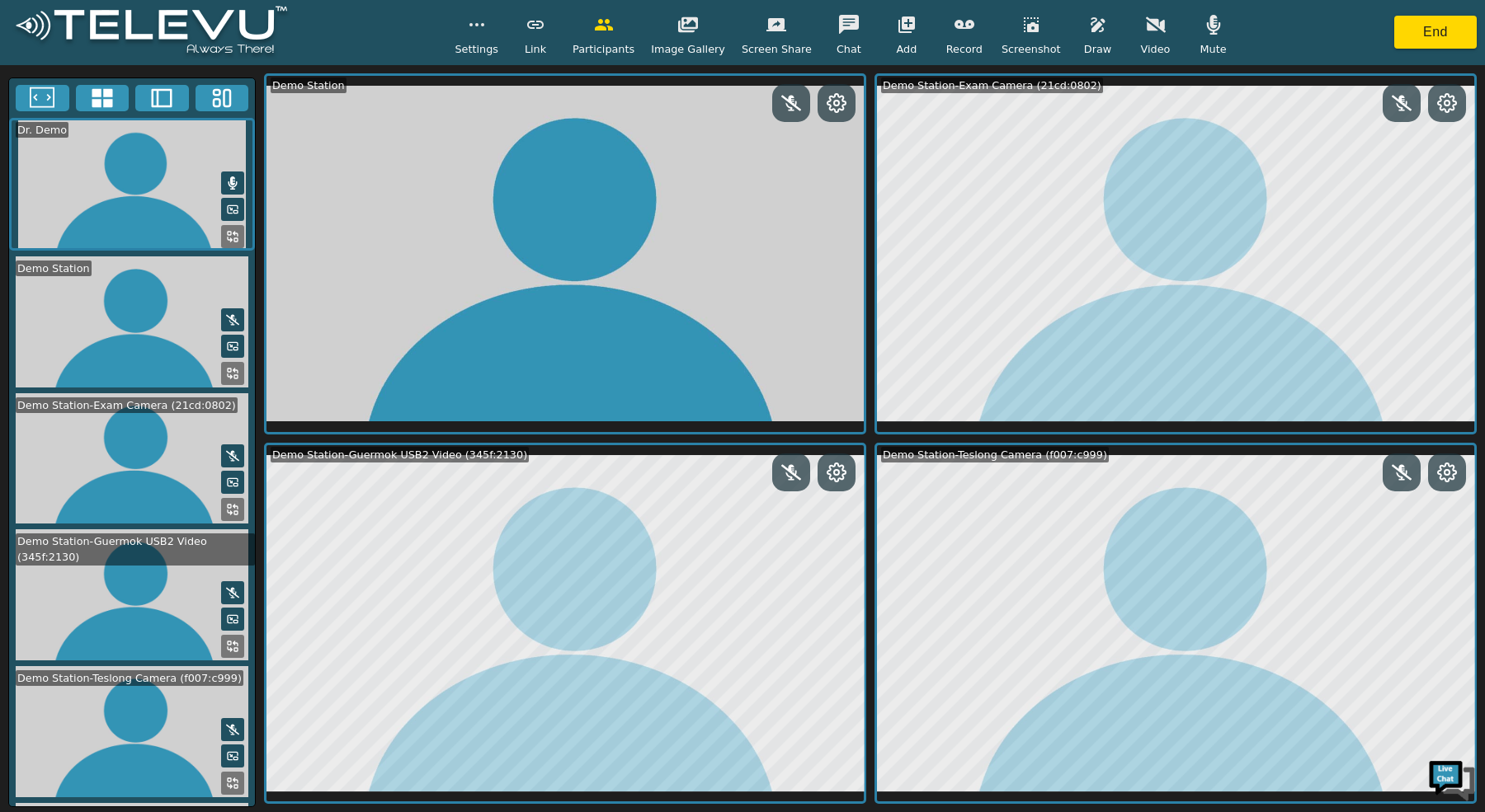
scroll to position [108, 0]
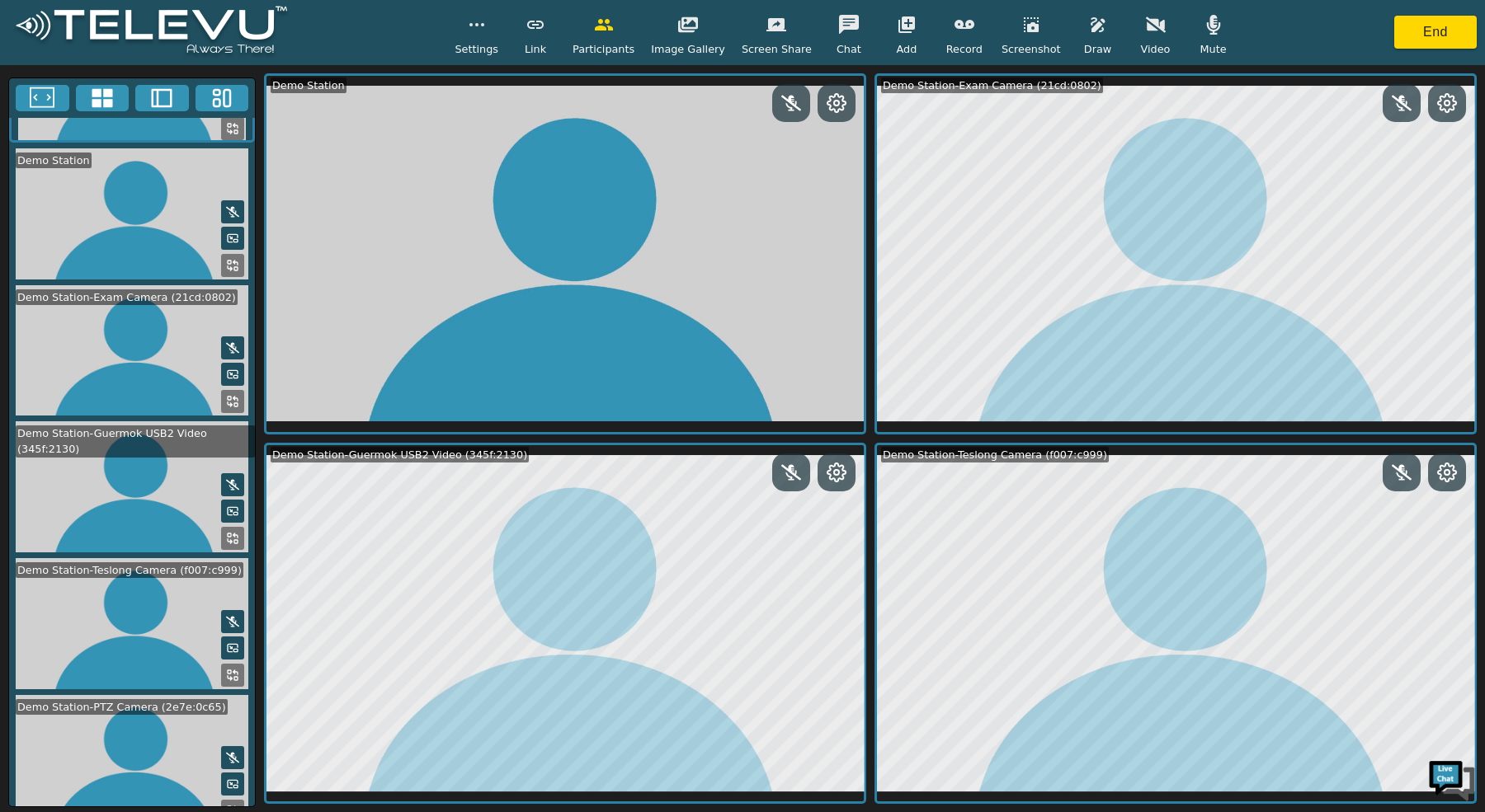
click at [231, 805] on icon at bounding box center [232, 811] width 13 height 13
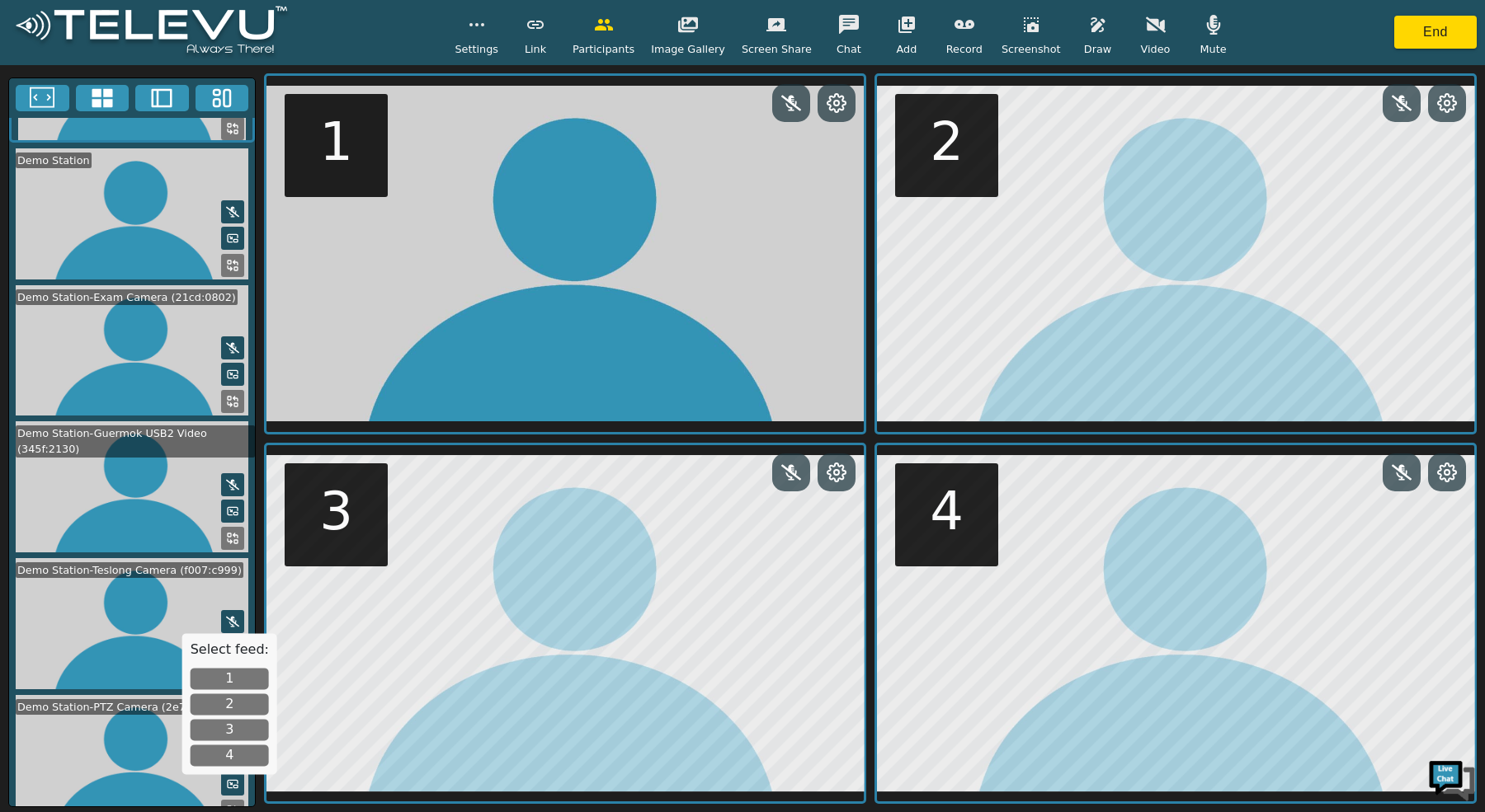
click at [237, 674] on button "1" at bounding box center [230, 679] width 79 height 21
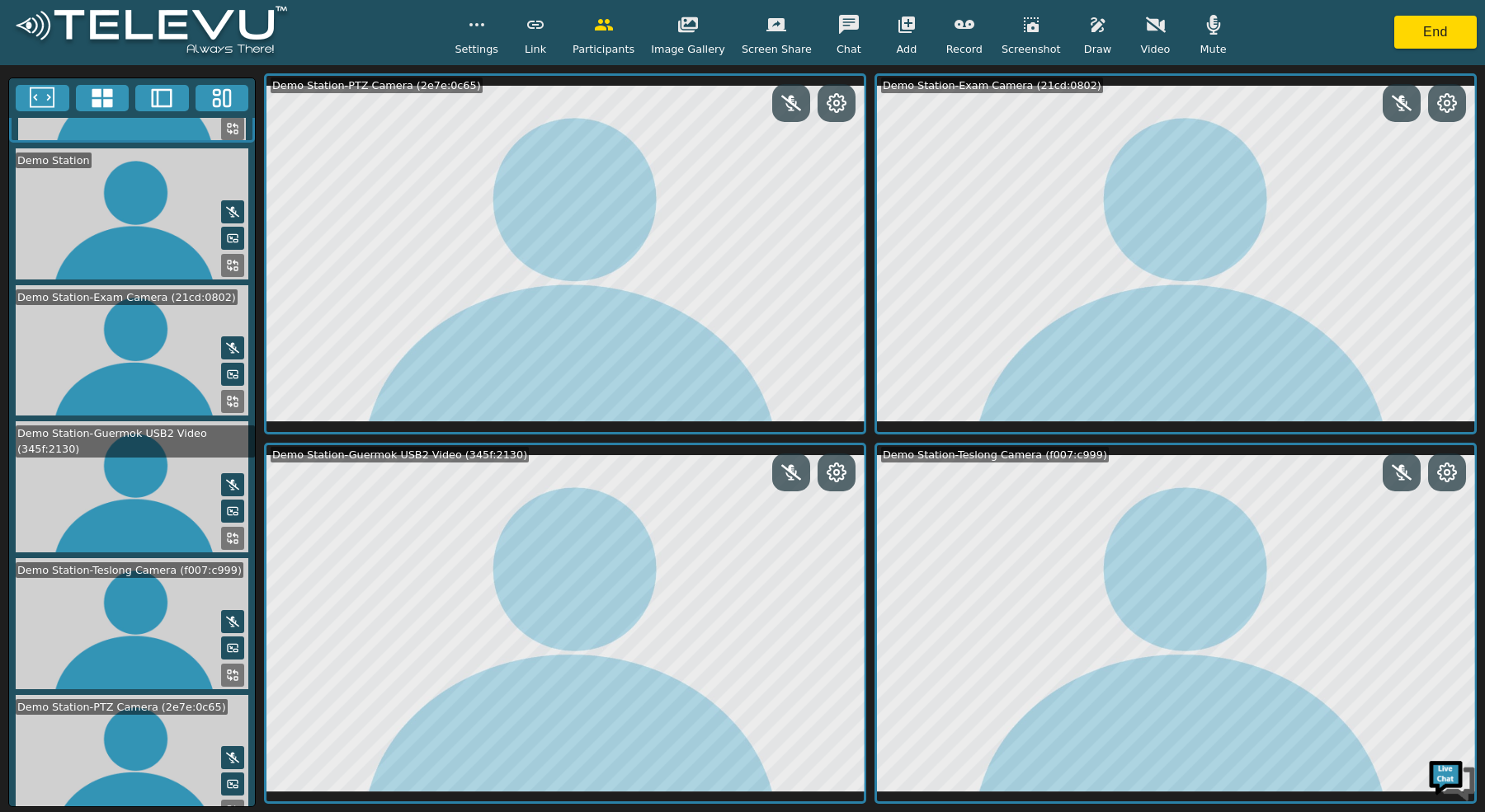
click at [842, 99] on icon at bounding box center [836, 103] width 18 height 18
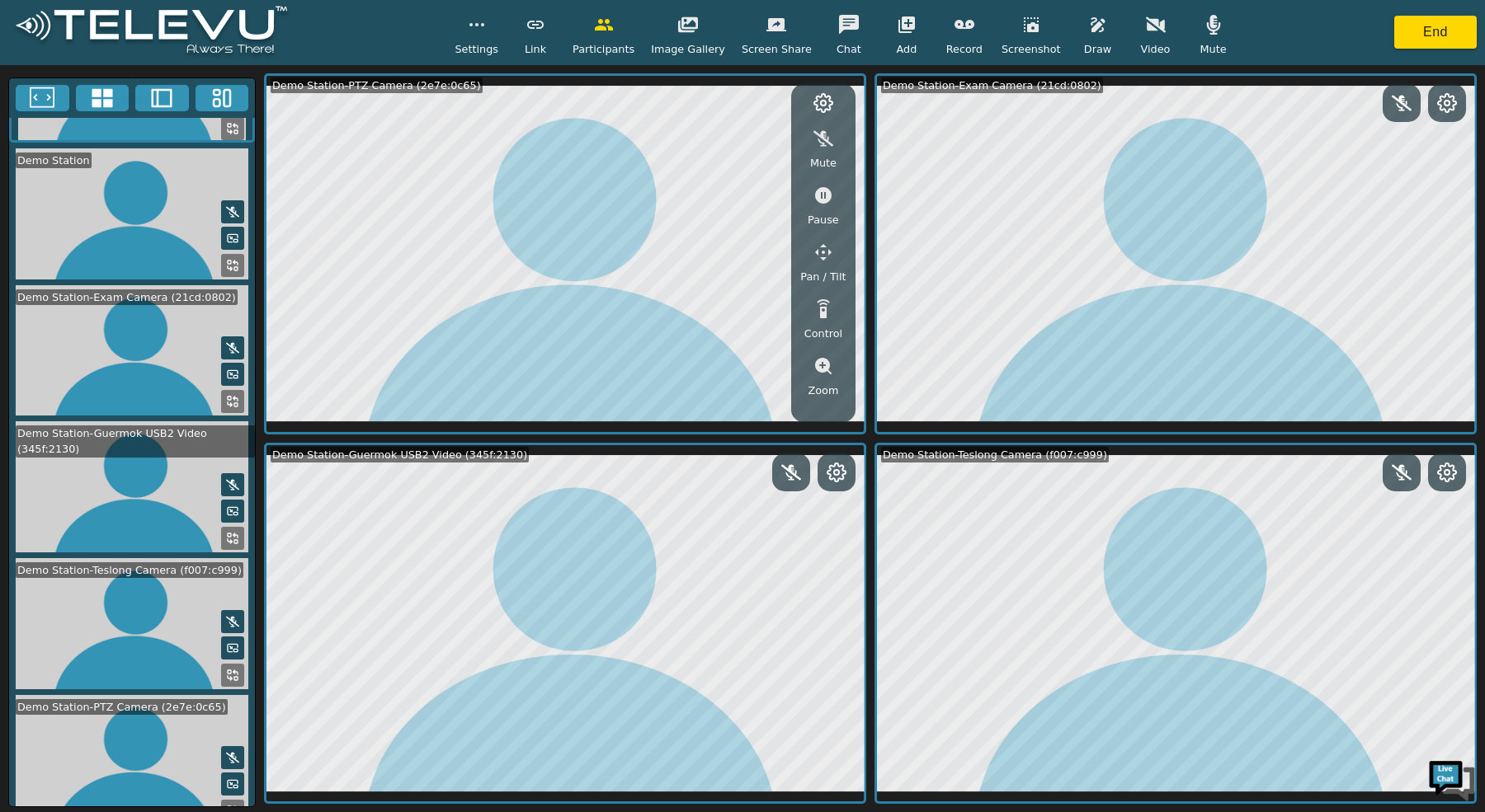
click at [823, 248] on icon "button" at bounding box center [823, 252] width 20 height 20
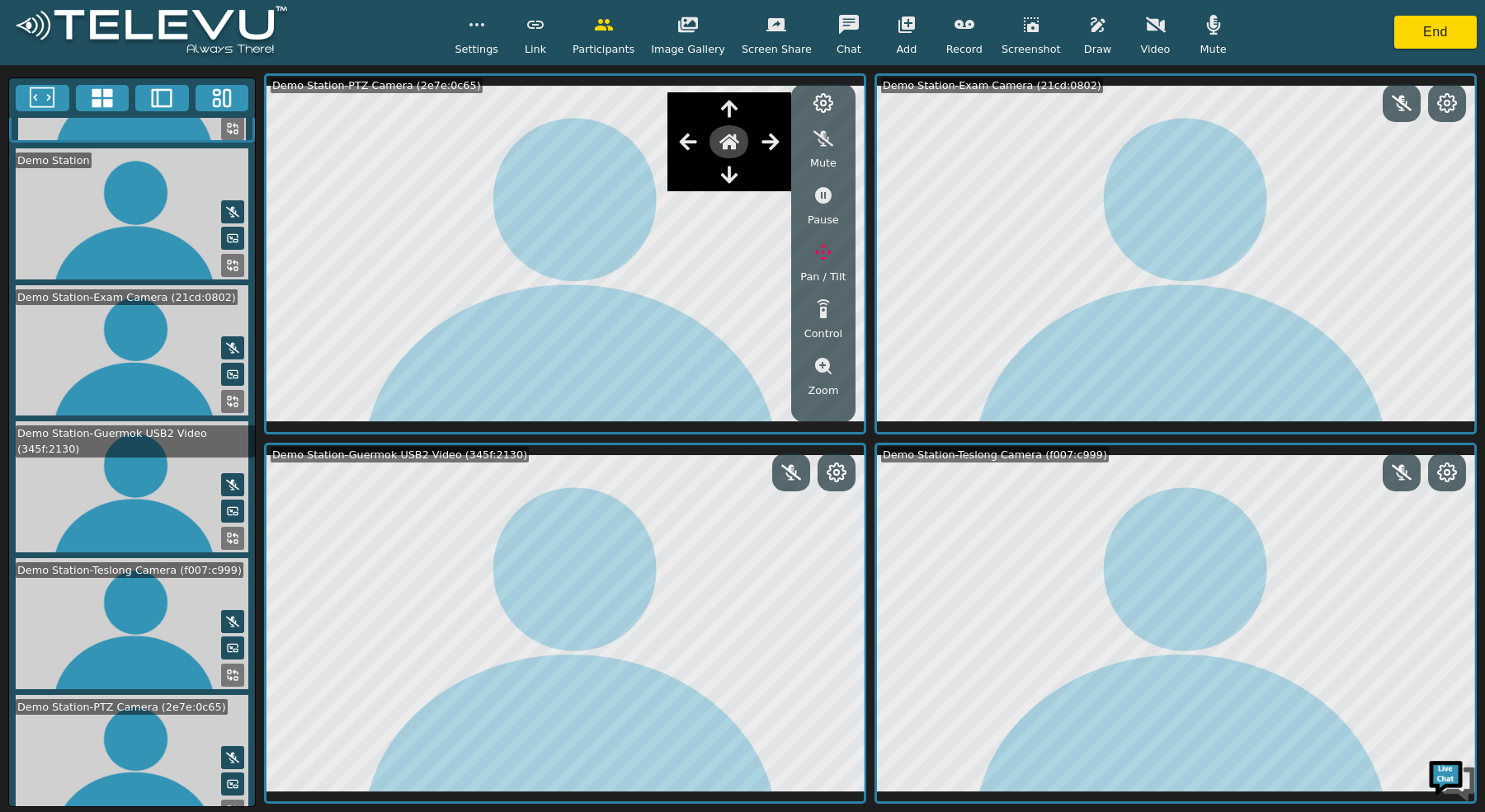
click at [734, 148] on icon "button" at bounding box center [729, 142] width 20 height 16
click at [726, 105] on icon "button" at bounding box center [729, 108] width 16 height 17
click at [729, 174] on icon "button" at bounding box center [729, 174] width 16 height 17
click at [767, 147] on icon "button" at bounding box center [770, 142] width 20 height 20
click at [685, 149] on icon "button" at bounding box center [688, 142] width 20 height 20
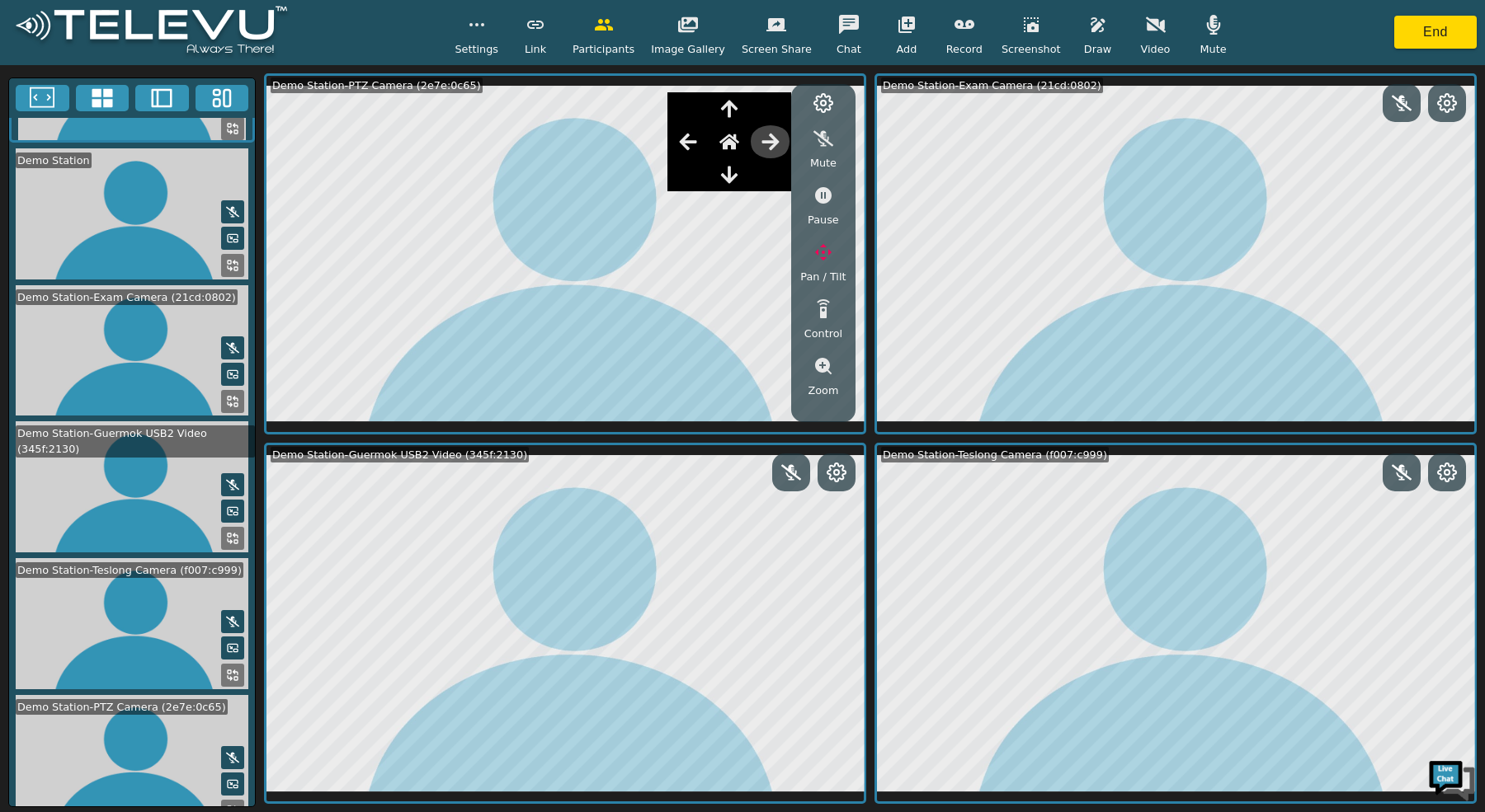
click at [767, 140] on icon "button" at bounding box center [769, 141] width 17 height 16
click at [734, 180] on icon "button" at bounding box center [729, 175] width 20 height 20
click at [733, 115] on icon "button" at bounding box center [729, 109] width 20 height 20
click at [39, 90] on icon at bounding box center [42, 98] width 25 height 25
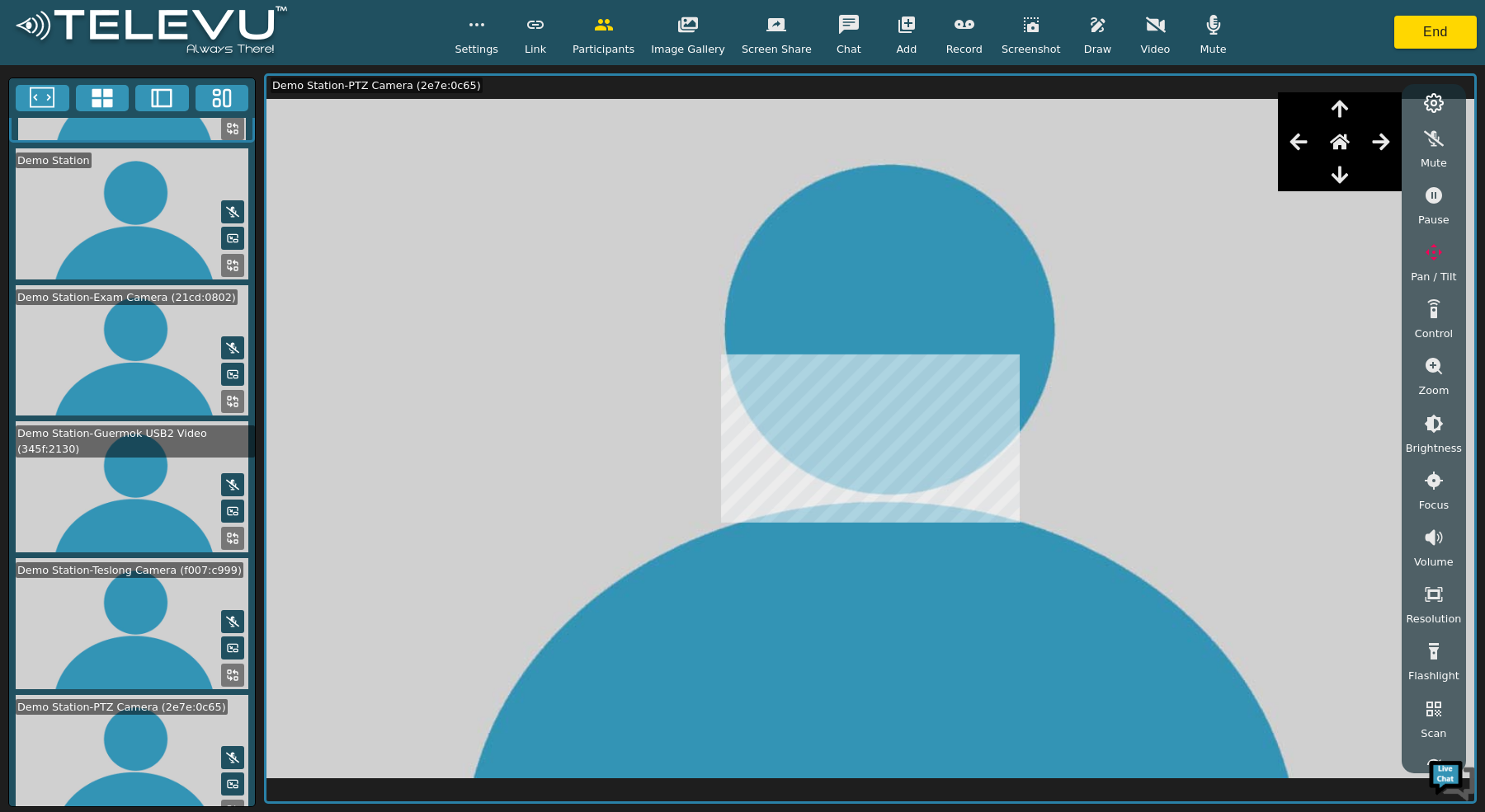
click at [226, 669] on icon at bounding box center [232, 675] width 13 height 13
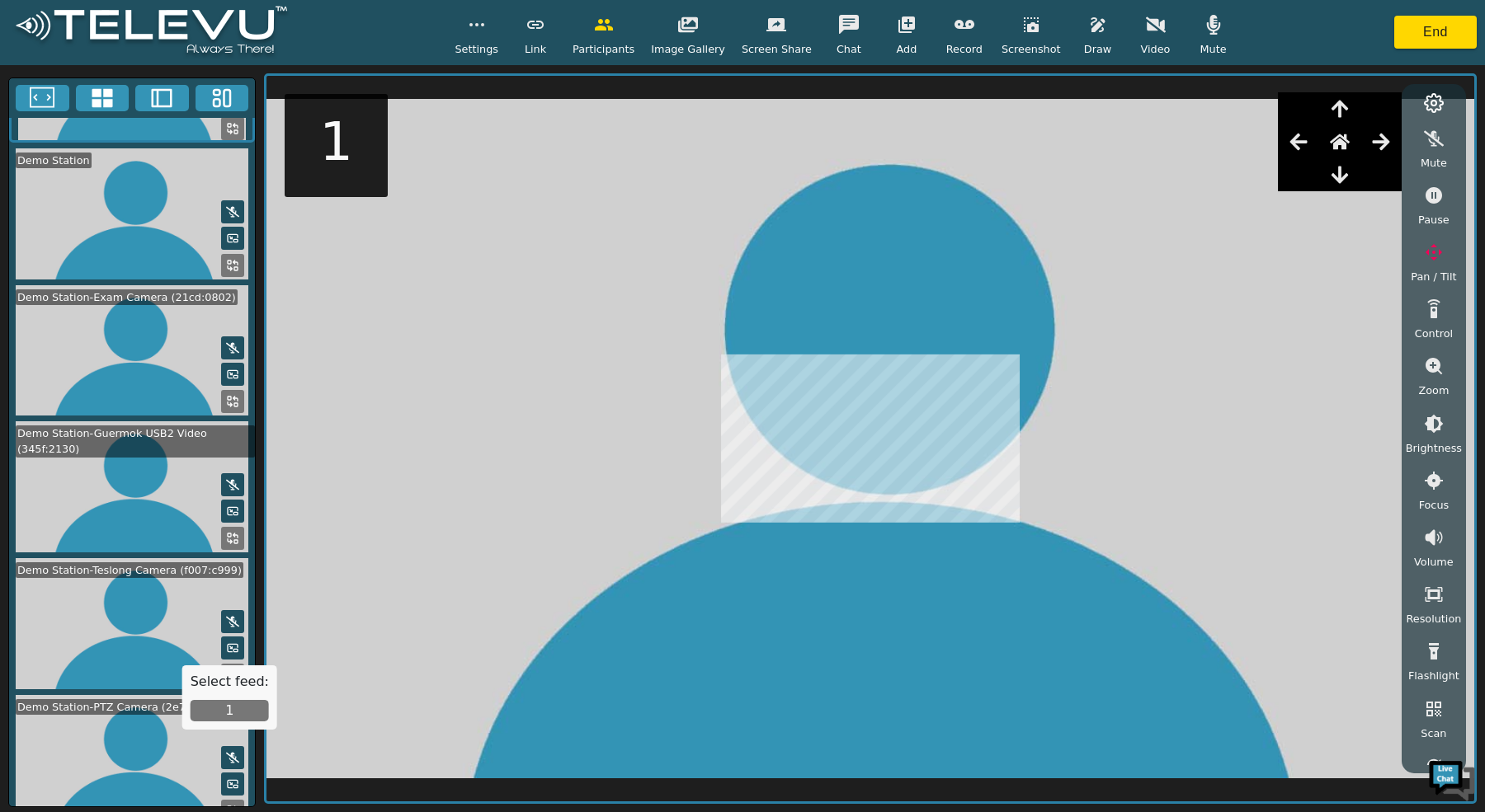
click at [239, 704] on button "1" at bounding box center [230, 711] width 79 height 21
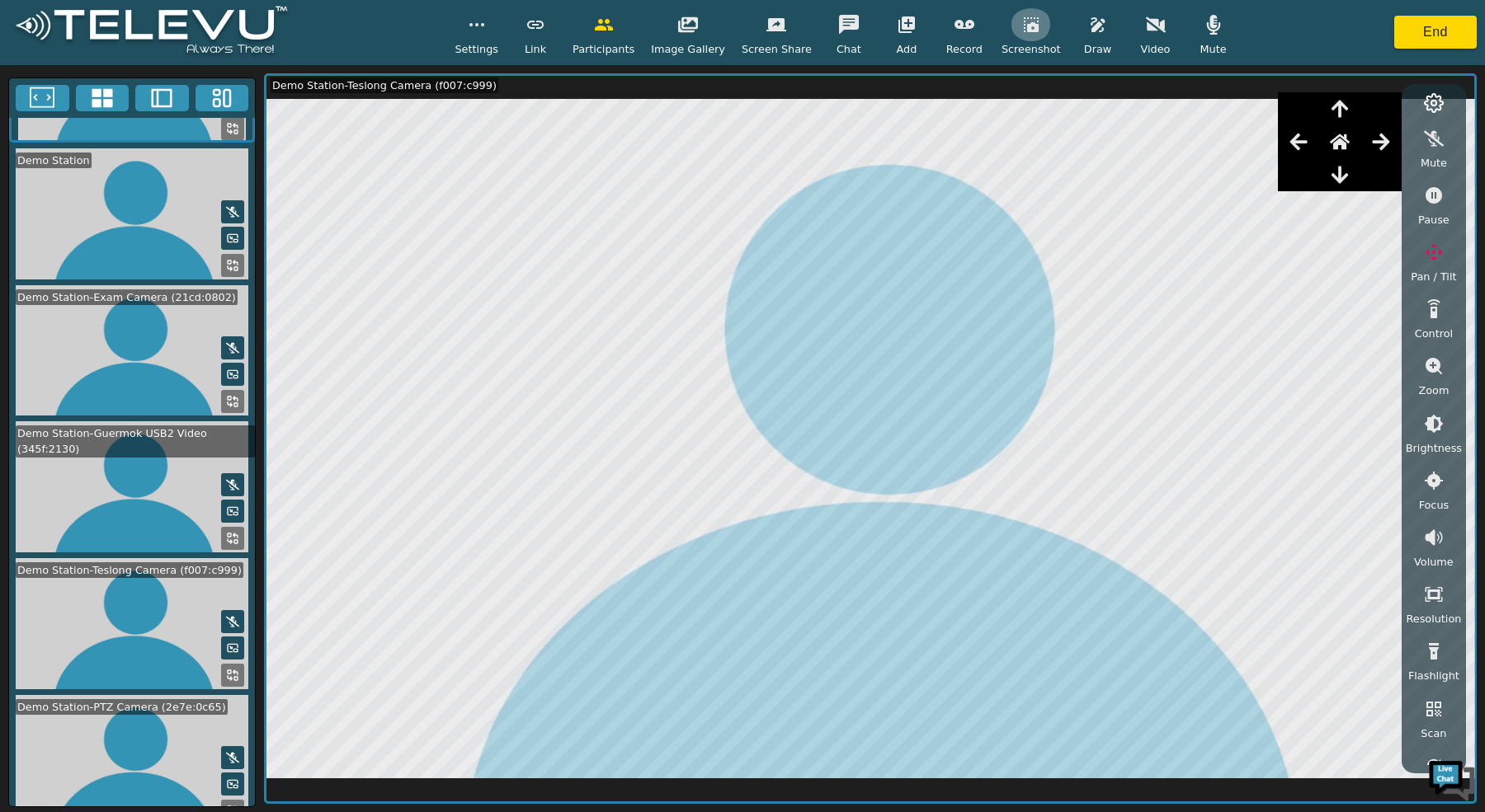
click at [1023, 32] on icon "button" at bounding box center [1031, 25] width 20 height 20
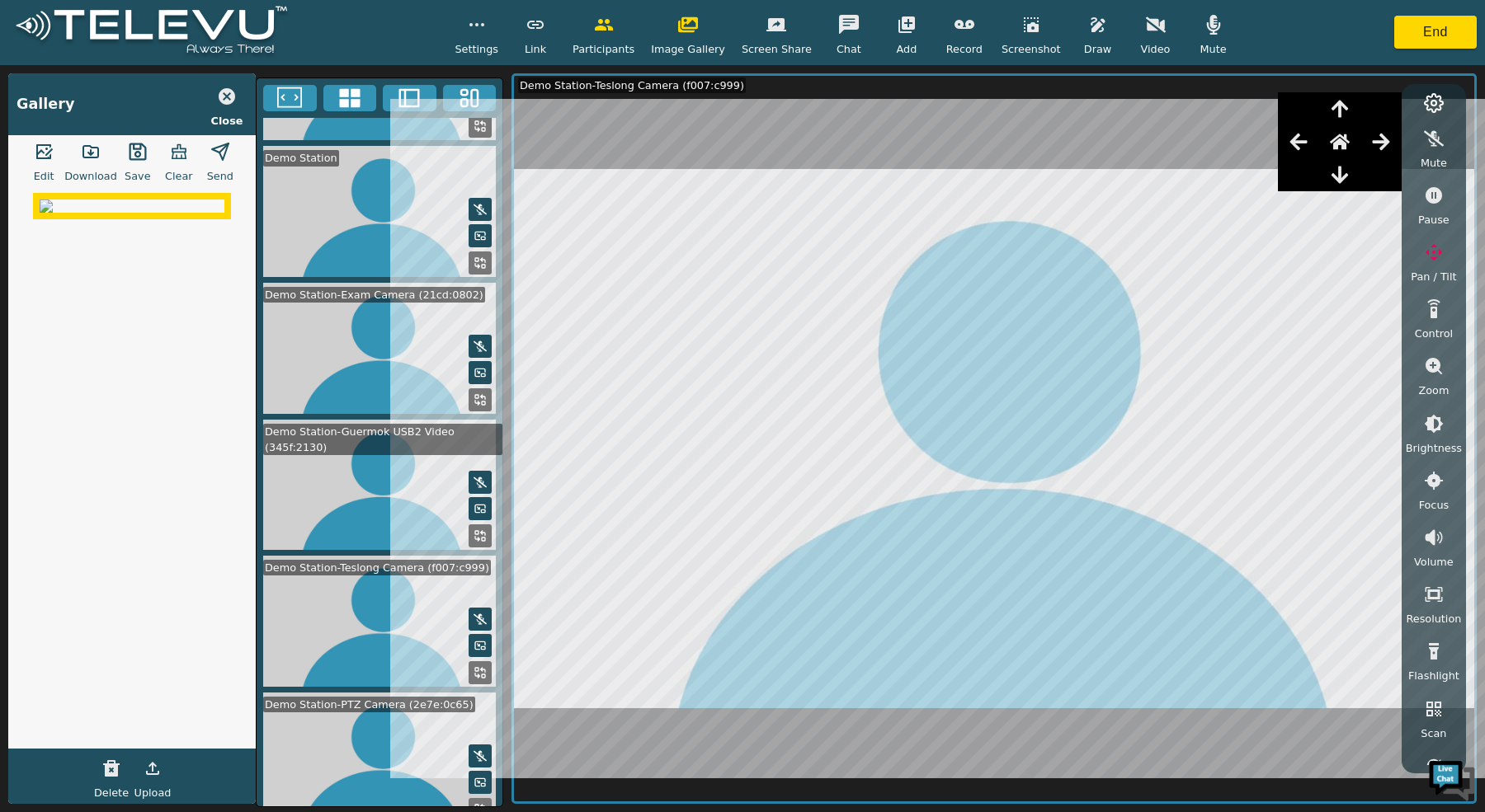
scroll to position [105, 0]
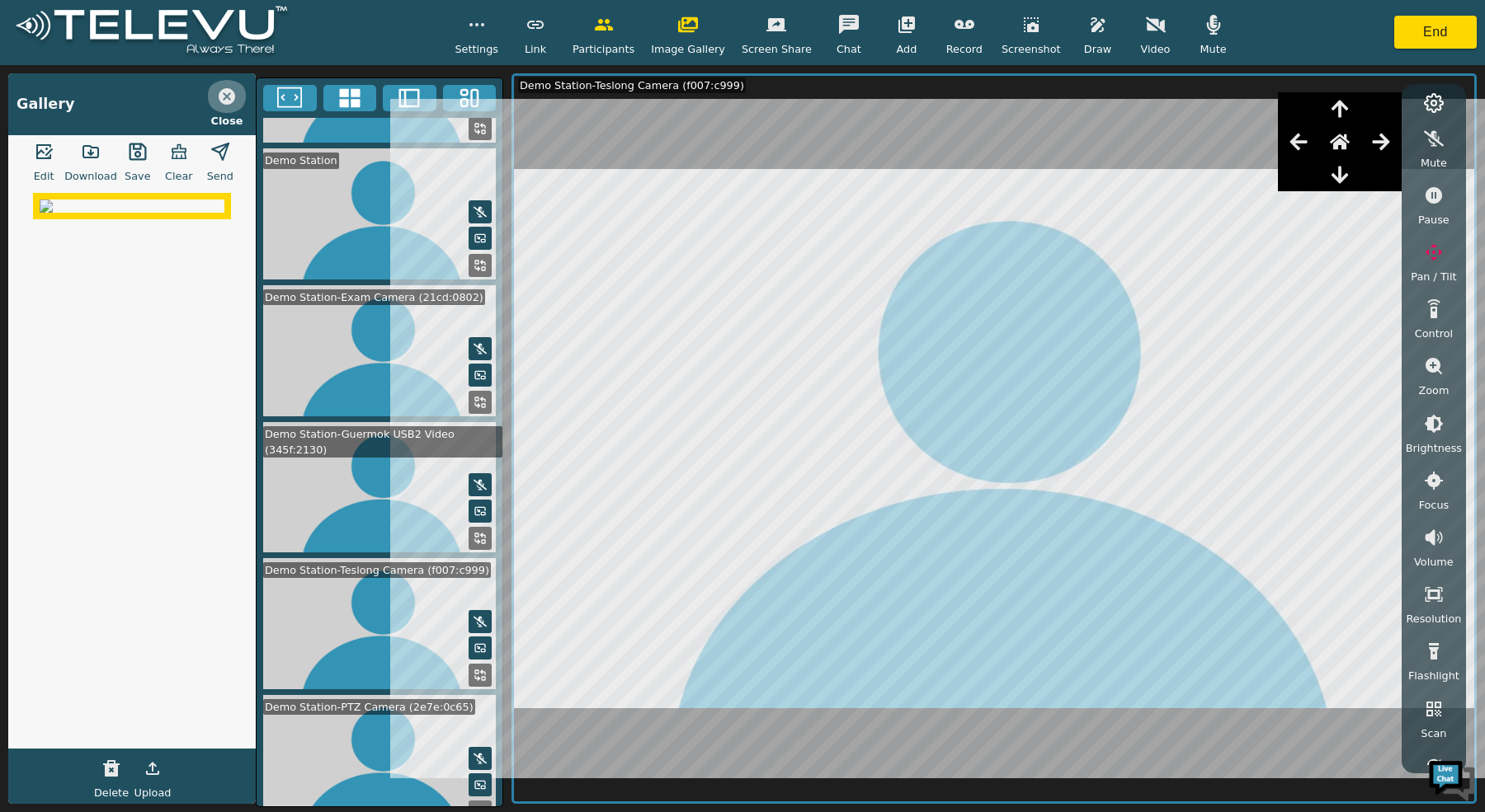
click at [229, 95] on icon "button" at bounding box center [227, 96] width 16 height 16
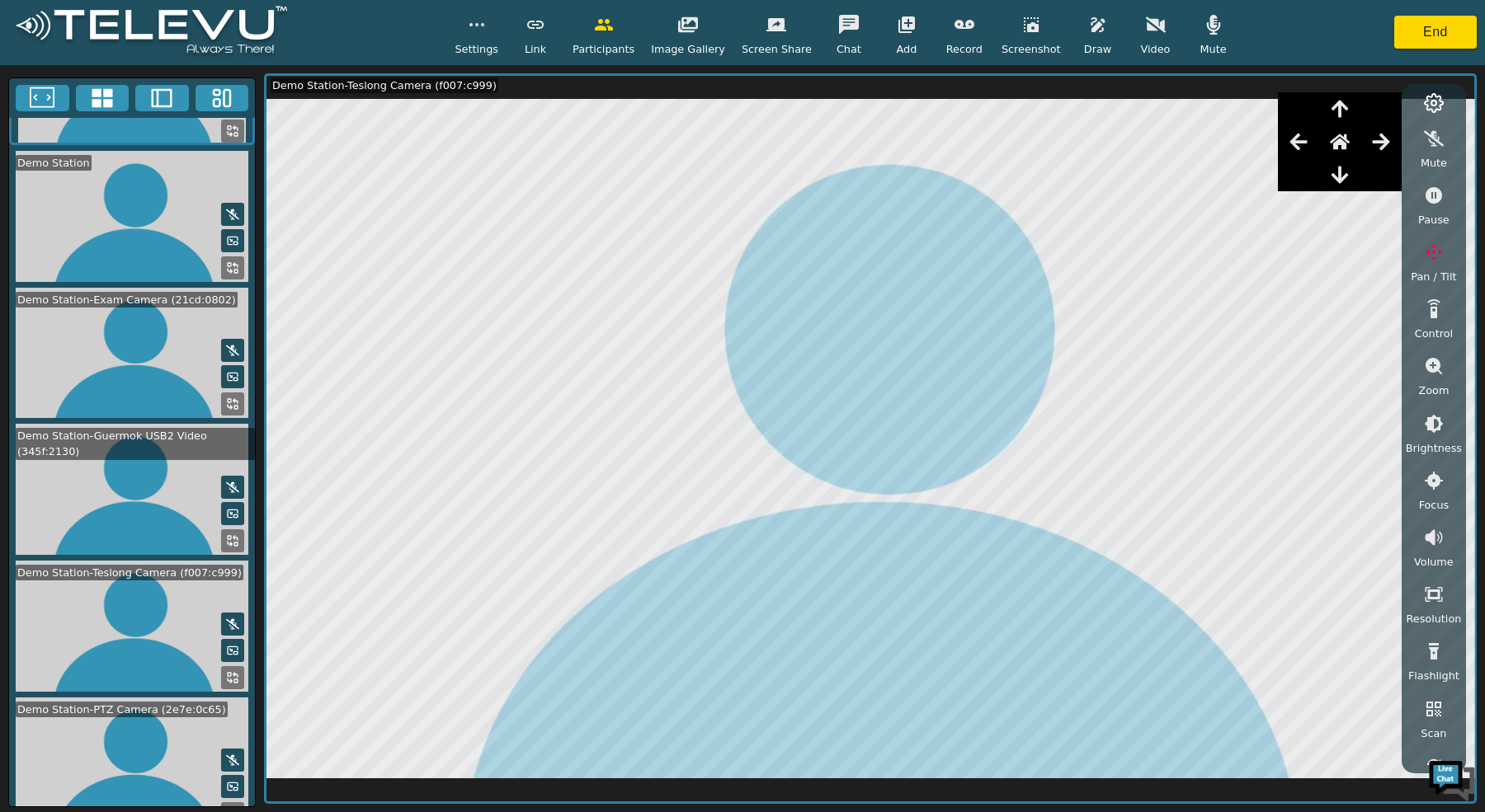
scroll to position [108, 0]
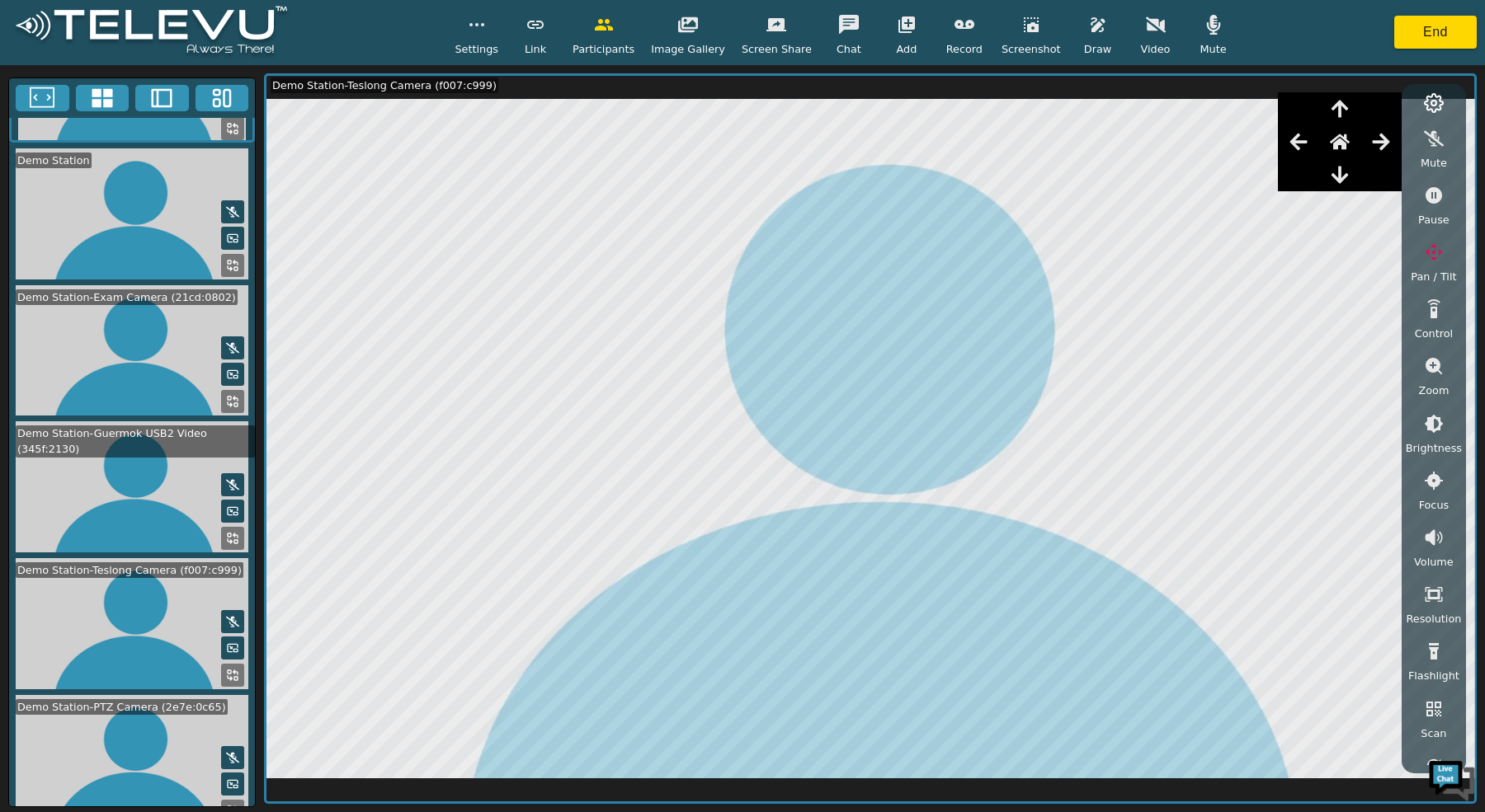
click at [610, 27] on icon "button" at bounding box center [604, 24] width 18 height 12
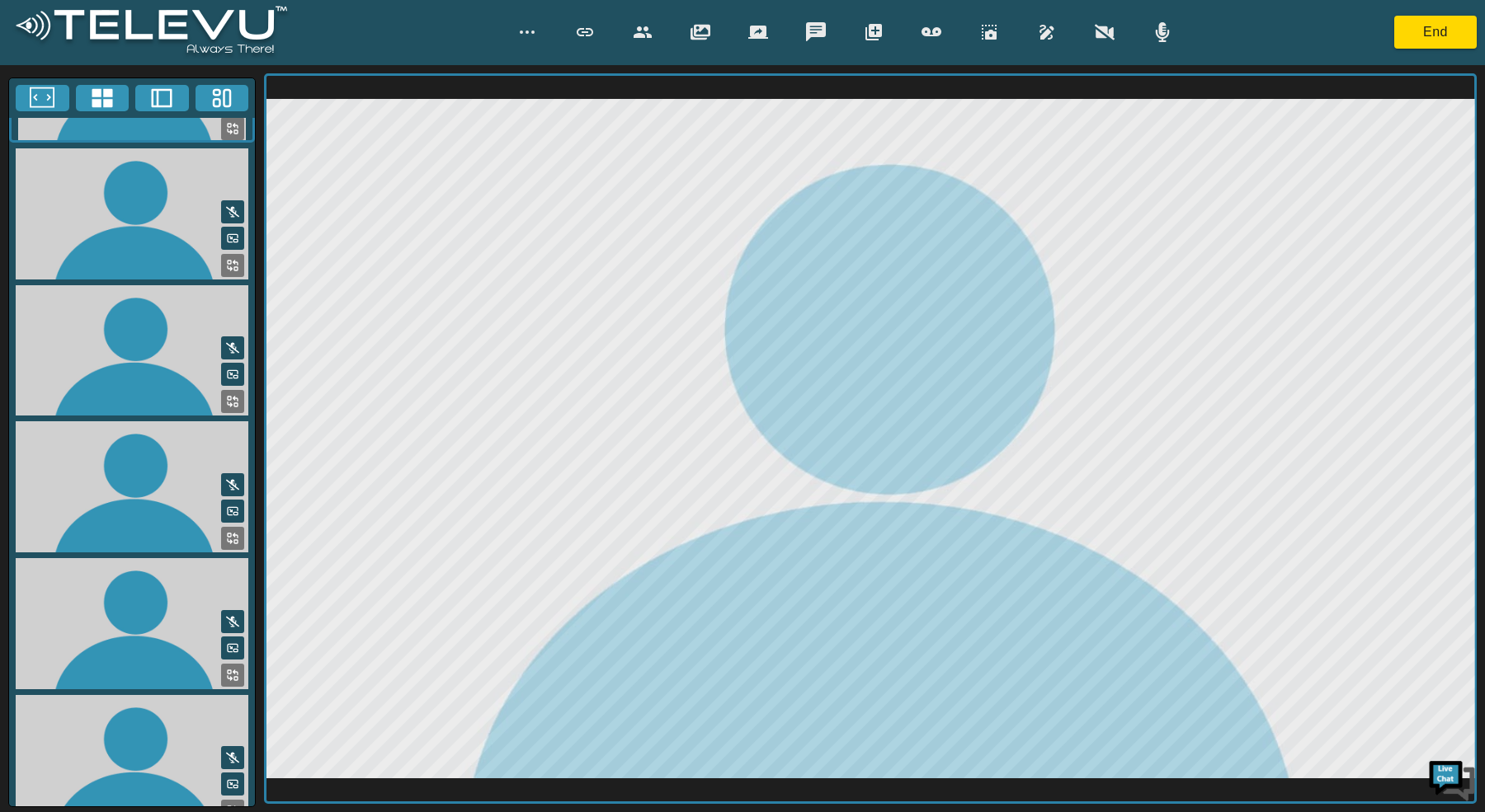
click at [104, 113] on div at bounding box center [131, 98] width 246 height 39
click at [103, 93] on icon at bounding box center [101, 98] width 21 height 19
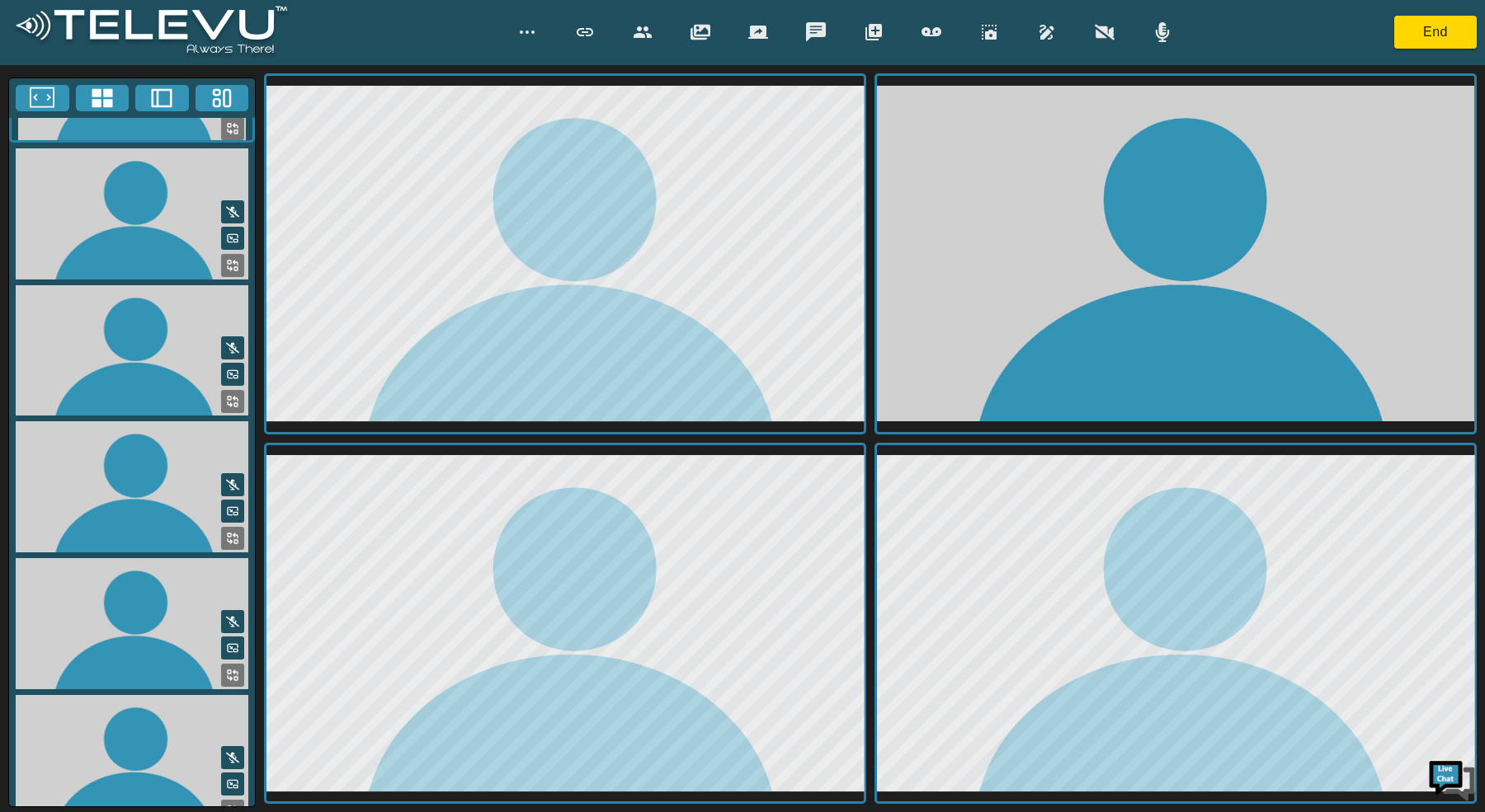
click at [231, 805] on icon at bounding box center [232, 811] width 13 height 13
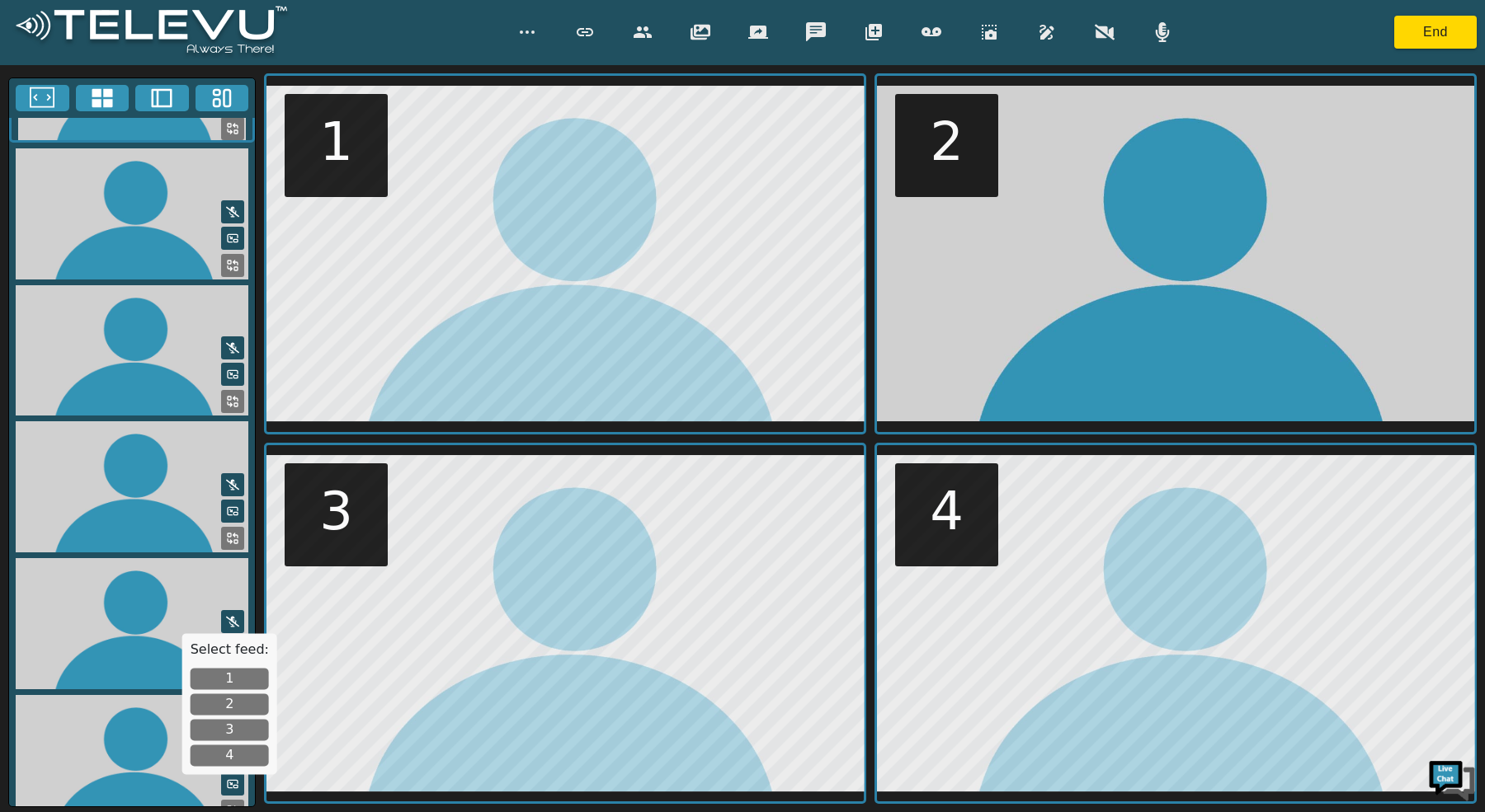
click at [239, 750] on button "4" at bounding box center [230, 756] width 79 height 21
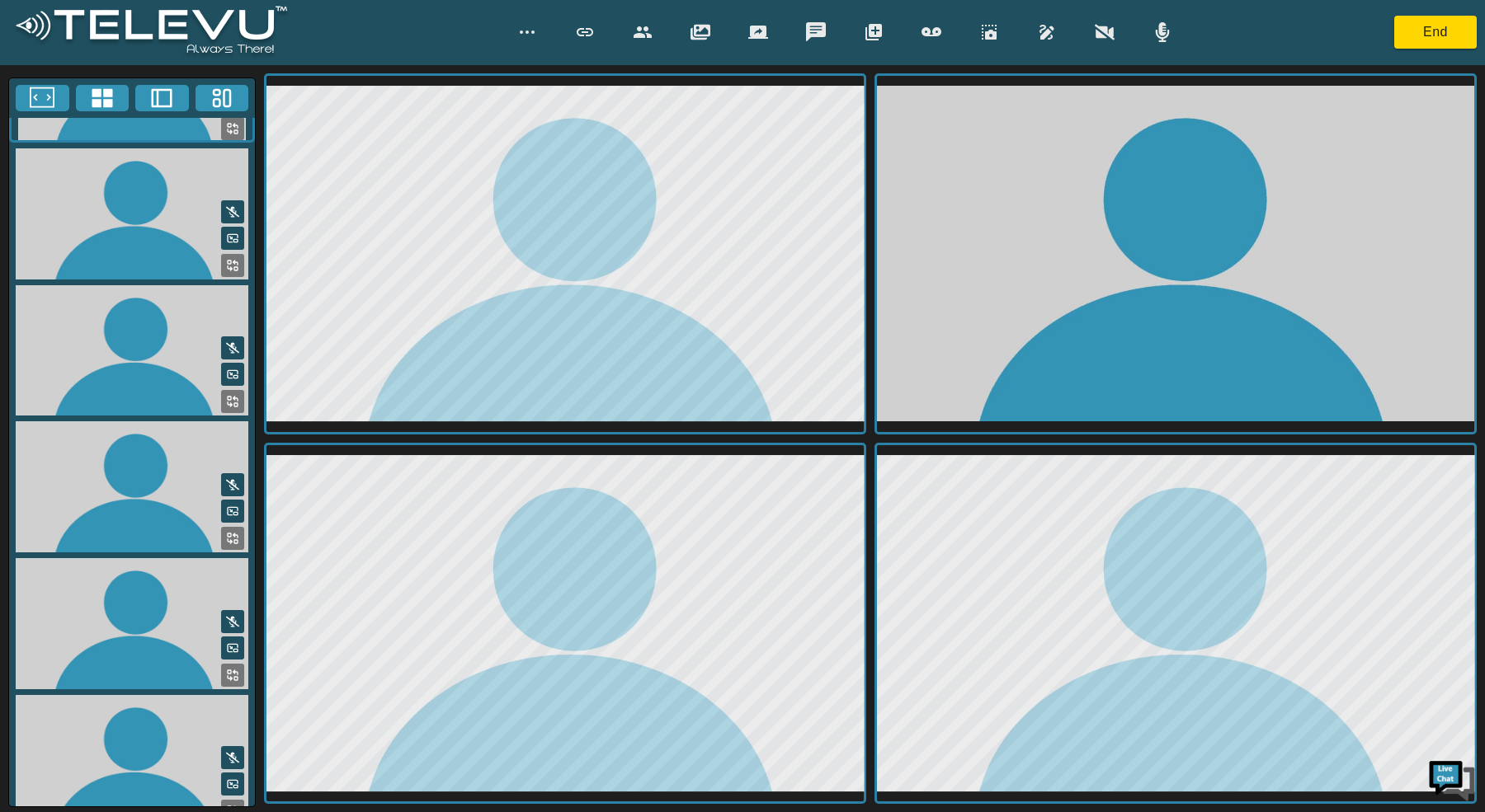
click at [643, 41] on icon "button" at bounding box center [642, 32] width 20 height 20
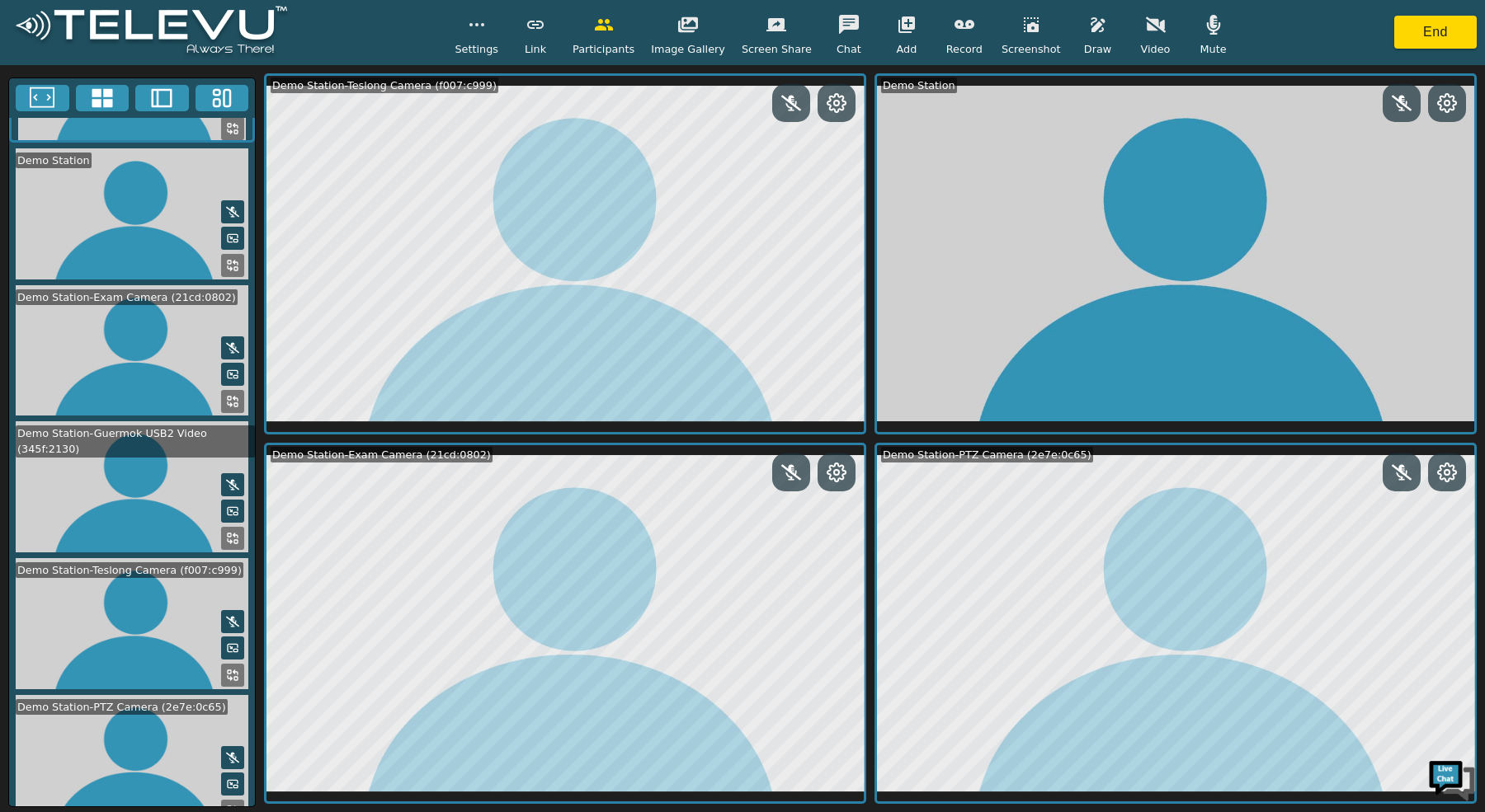
click at [1458, 476] on button at bounding box center [1447, 473] width 29 height 21
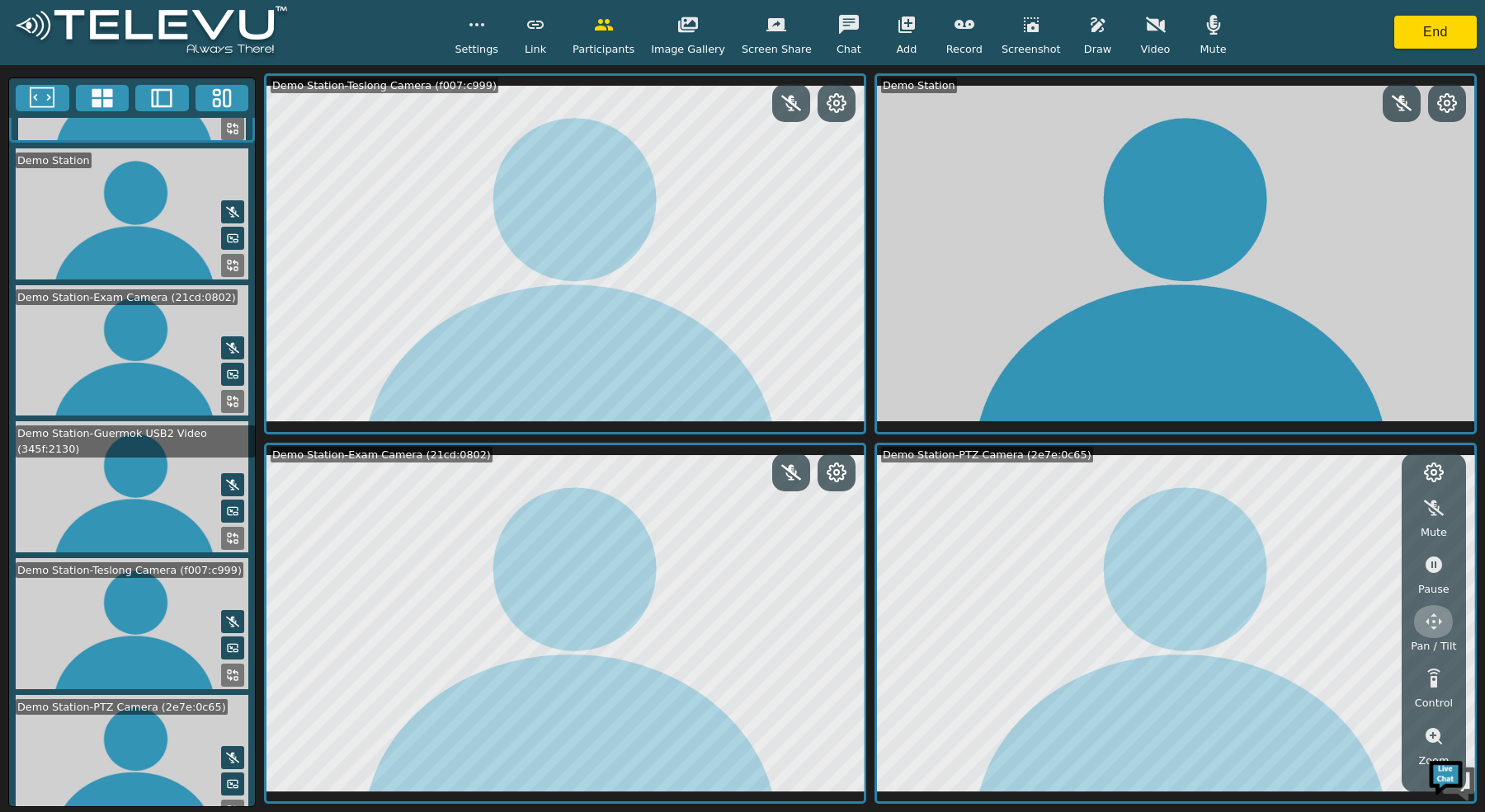
click at [1432, 620] on icon "button" at bounding box center [1433, 622] width 20 height 20
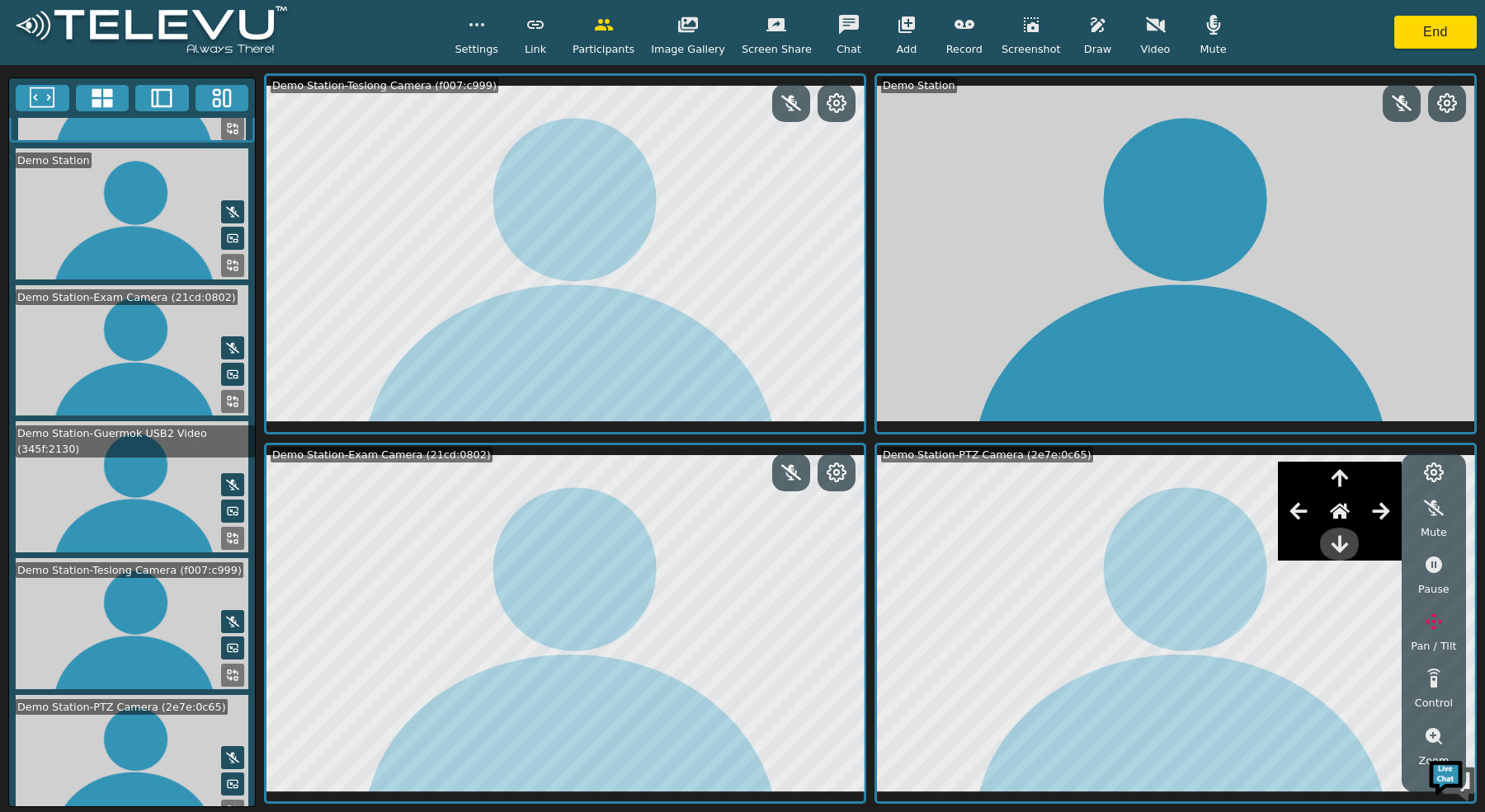
click at [1338, 548] on icon "button" at bounding box center [1339, 543] width 16 height 17
click at [1086, 38] on button "button" at bounding box center [1098, 24] width 41 height 33
click at [898, 24] on icon "button" at bounding box center [906, 24] width 16 height 16
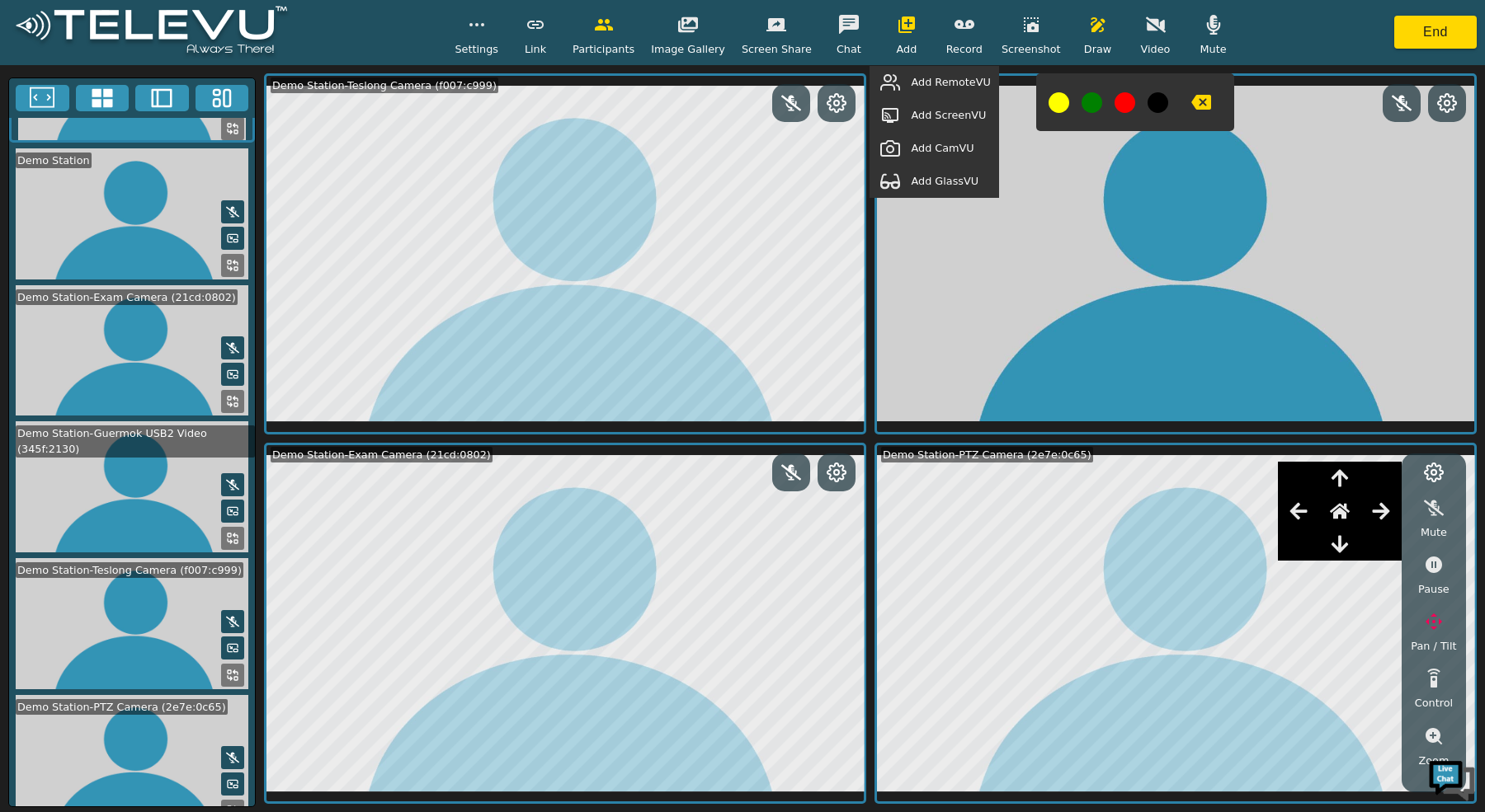
click at [897, 175] on icon "button" at bounding box center [890, 181] width 20 height 20
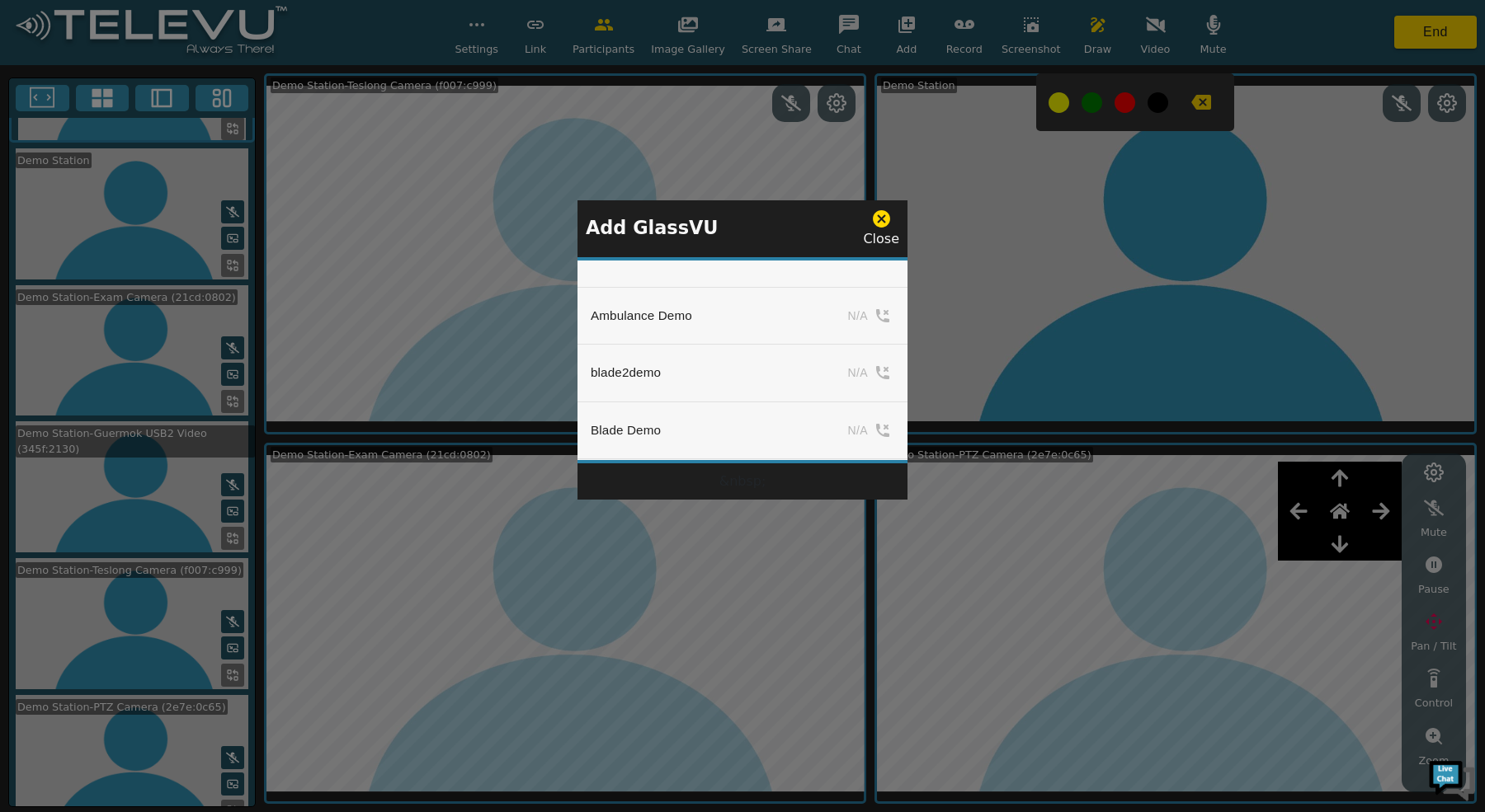
click at [881, 216] on icon at bounding box center [881, 219] width 21 height 21
